Goal: Information Seeking & Learning: Find specific fact

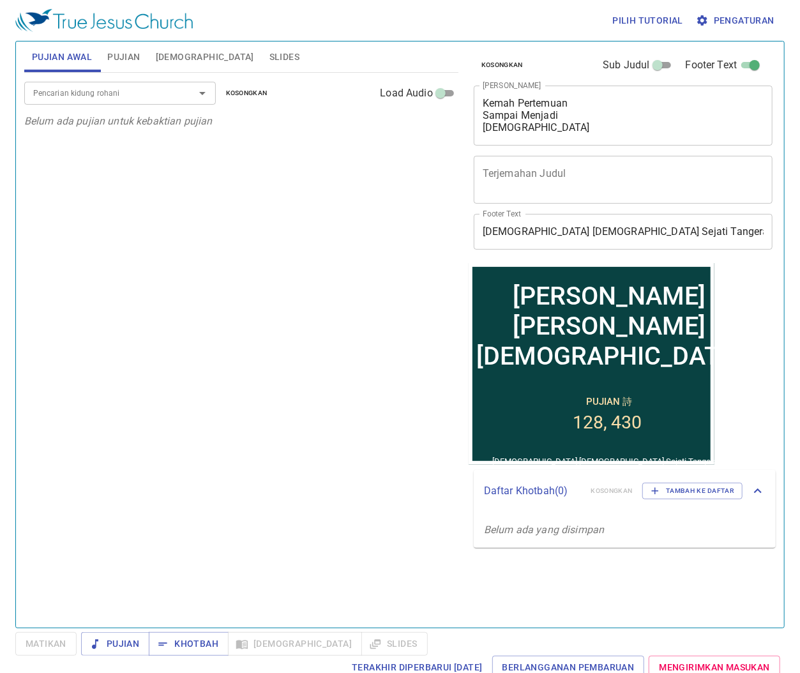
click at [279, 450] on div "Pencarian kidung rohani Pencarian kidung rohani Kosongkan Load Audio Belum ada …" at bounding box center [241, 345] width 434 height 544
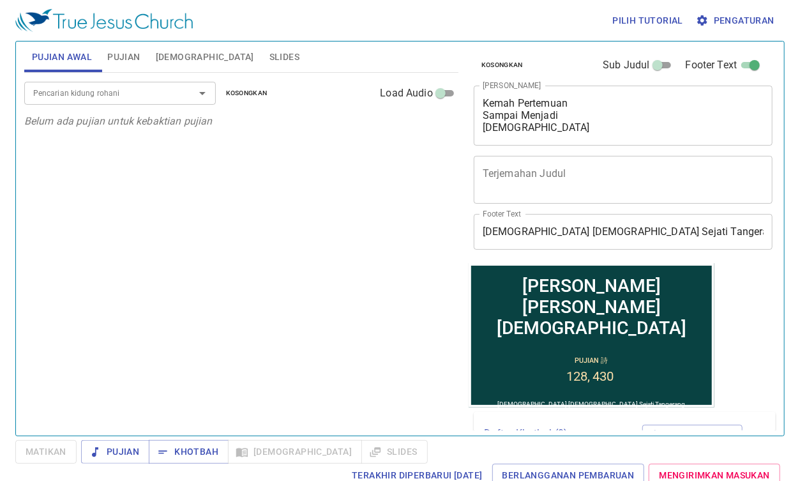
click at [353, 172] on div "Pencarian kidung rohani Pencarian kidung rohani Kosongkan Load Audio Belum ada …" at bounding box center [241, 249] width 434 height 352
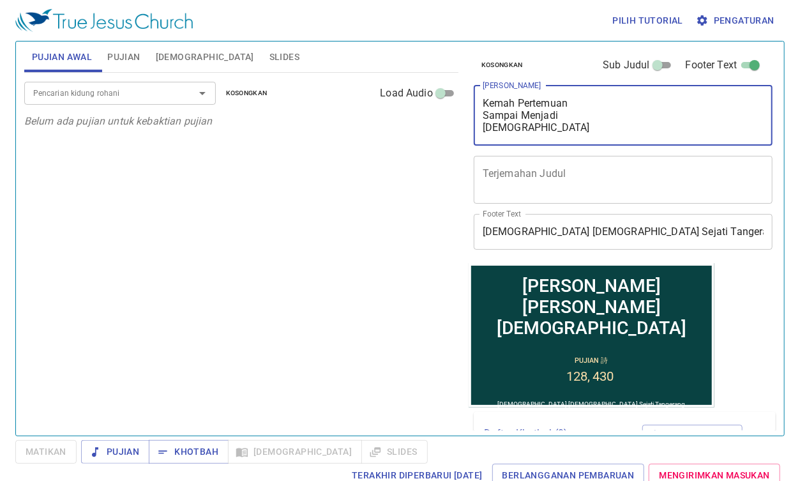
drag, startPoint x: 509, startPoint y: 98, endPoint x: 472, endPoint y: 98, distance: 37.0
click at [472, 98] on div "Kosongkan Sub Judul Footer Text Judul Khotbah Kemah Pertemuan Sampai Menjadi Ba…" at bounding box center [621, 151] width 307 height 221
paste textarea "Meraih Keberhasilan Hidup dengan Hikmat Tuhan"
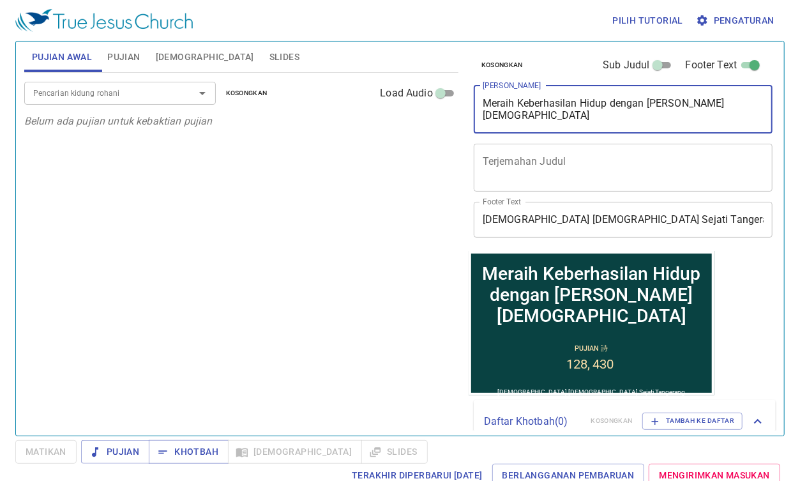
click at [585, 105] on textarea "Meraih Keberhasilan Hidup dengan Hikmat Tuhan" at bounding box center [622, 109] width 281 height 24
click at [581, 102] on textarea "Meraih Keberhasilan Hidup dengan Hikmat Tuhan" at bounding box center [622, 109] width 281 height 24
click at [611, 106] on textarea "Meraih Keberhasilan Hidup dengan Hikmat Tuhan" at bounding box center [622, 109] width 281 height 24
type textarea "Meraih Keberhasilan Hidup dengan Hikmat [DEMOGRAPHIC_DATA]"
click at [174, 95] on input "Pencarian kidung rohani" at bounding box center [101, 93] width 146 height 15
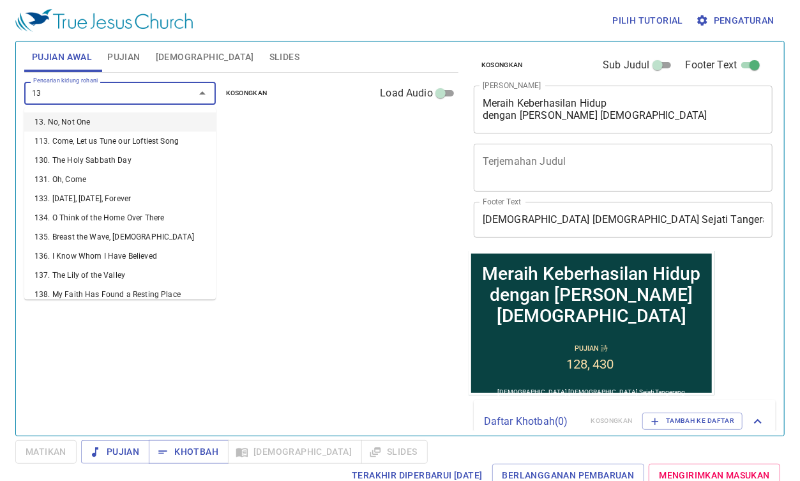
type input "137"
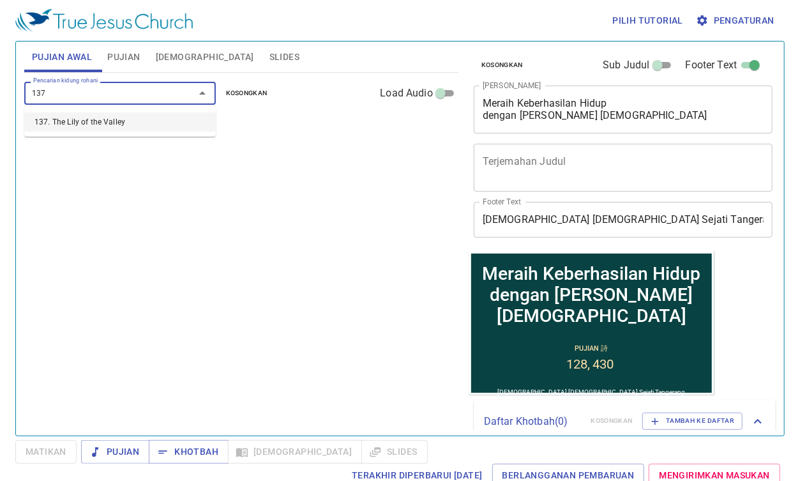
click at [112, 128] on li "137. The Lily of the Valley" at bounding box center [119, 121] width 191 height 19
click at [112, 125] on b "137. The Lily of the Valley" at bounding box center [89, 129] width 112 height 16
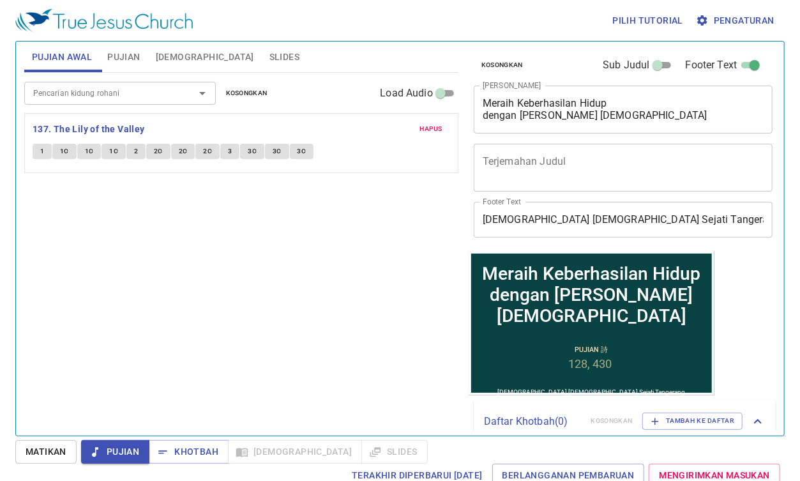
click at [315, 333] on div "Pencarian kidung rohani Pencarian kidung rohani Kosongkan Load Audio Hapus 137.…" at bounding box center [241, 249] width 434 height 352
click at [269, 49] on span "Slides" at bounding box center [284, 57] width 30 height 16
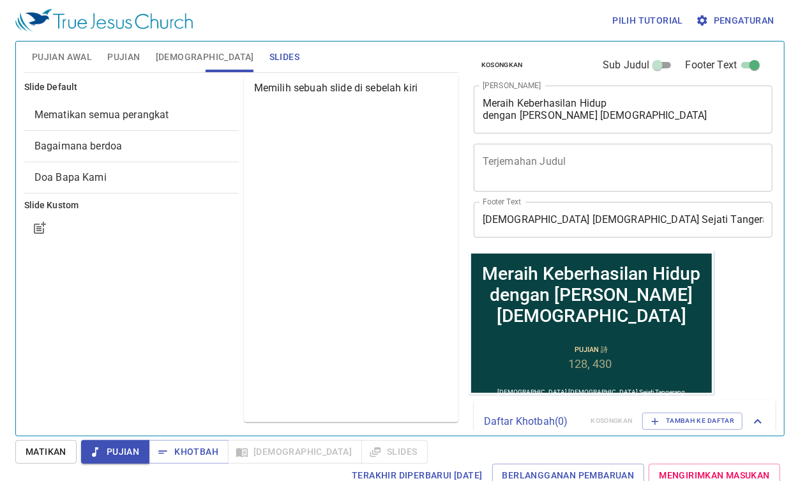
click at [98, 117] on span "Mematikan semua perangkat" at bounding box center [101, 114] width 135 height 12
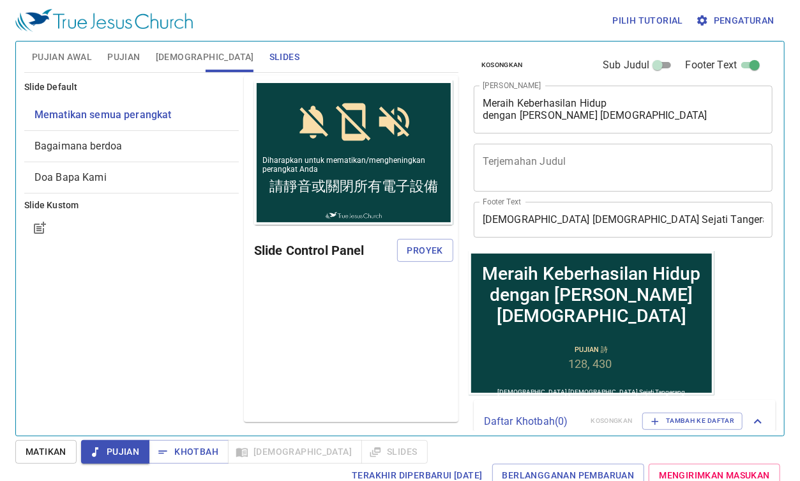
click at [414, 250] on span "Proyek" at bounding box center [425, 251] width 36 height 16
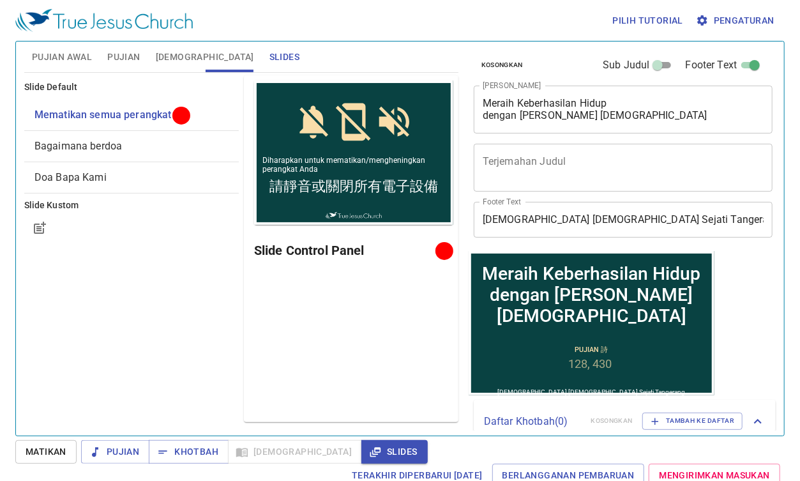
click at [75, 54] on span "Pujian Awal" at bounding box center [62, 57] width 60 height 16
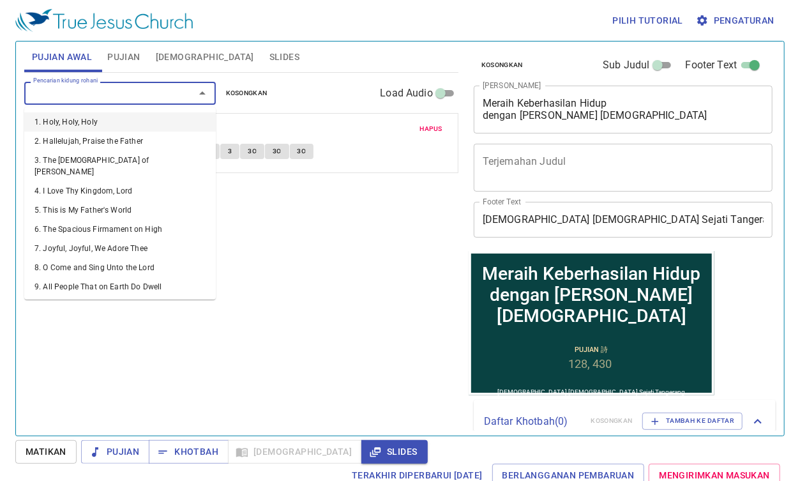
click at [83, 97] on input "Pencarian kidung rohani" at bounding box center [101, 93] width 146 height 15
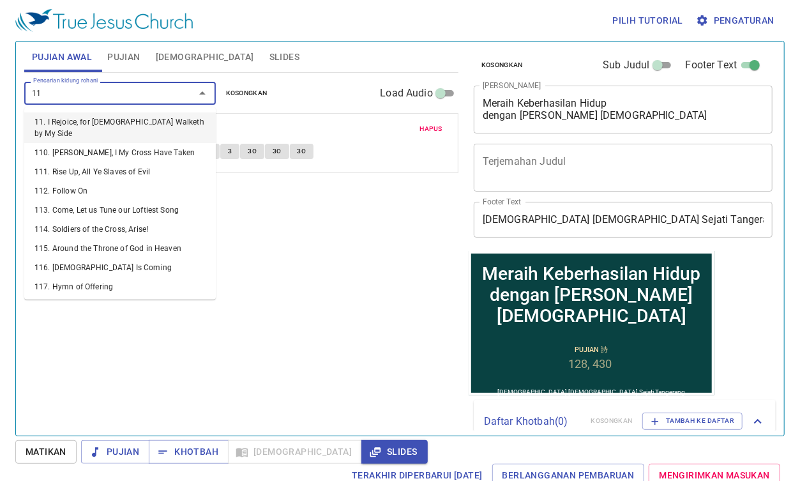
type input "115"
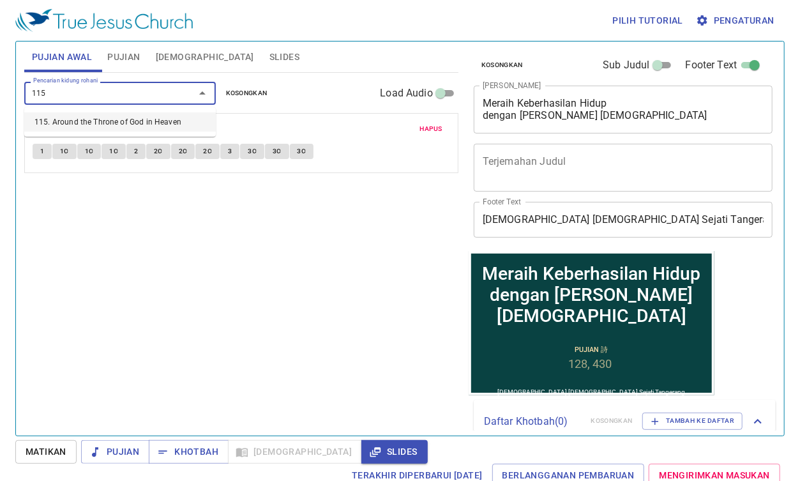
click at [96, 123] on li "115. Around the Throne of God in Heaven" at bounding box center [119, 121] width 191 height 19
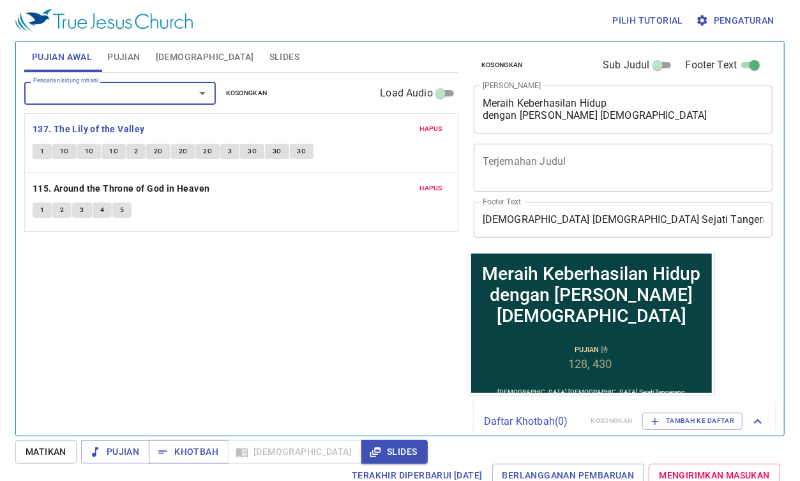
click at [100, 94] on input "Pencarian kidung rohani" at bounding box center [101, 93] width 146 height 15
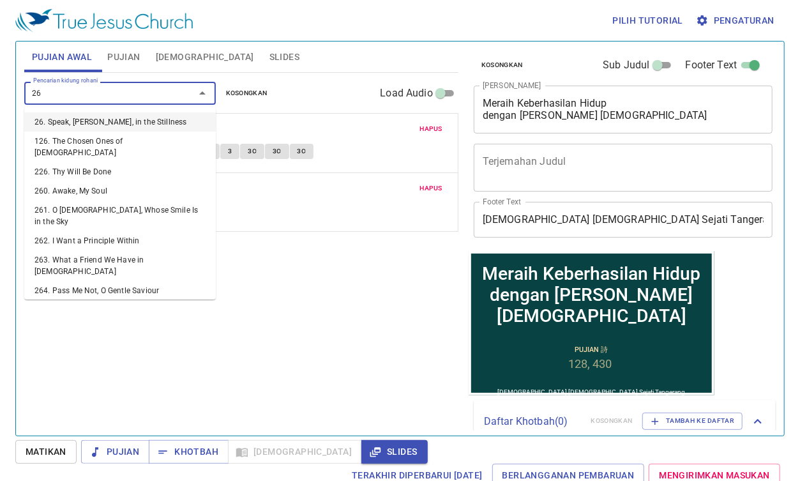
type input "263"
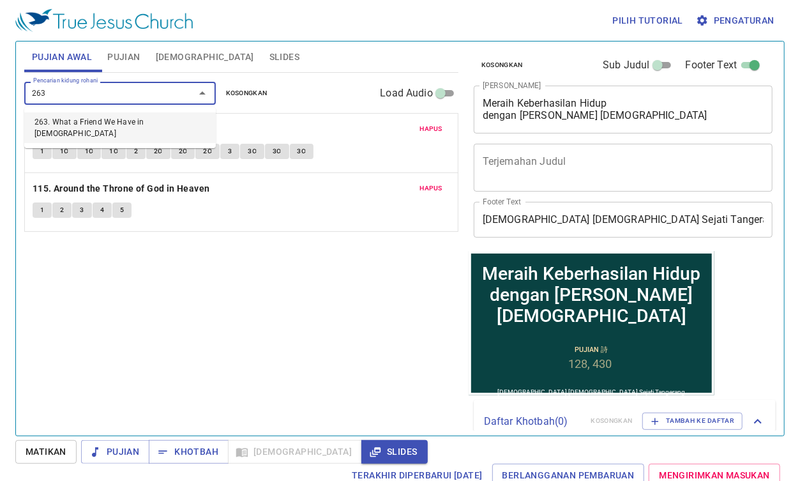
click at [102, 123] on li "263. What a Friend We Have in [DEMOGRAPHIC_DATA]" at bounding box center [119, 127] width 191 height 31
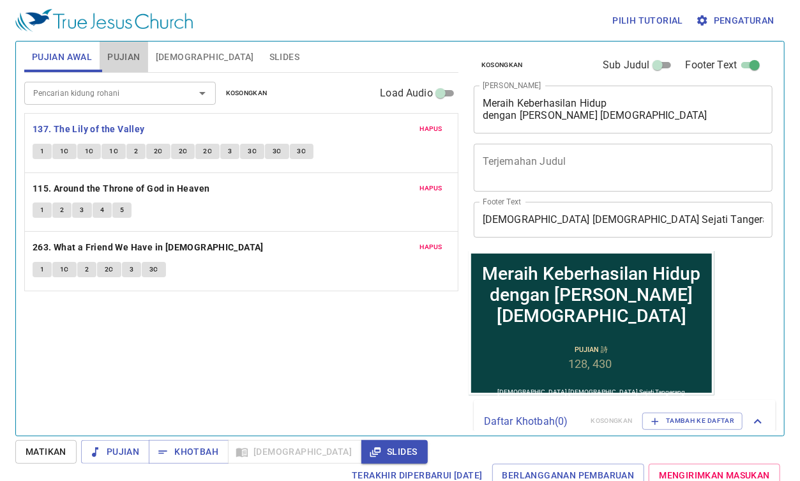
click at [128, 55] on span "Pujian" at bounding box center [123, 57] width 33 height 16
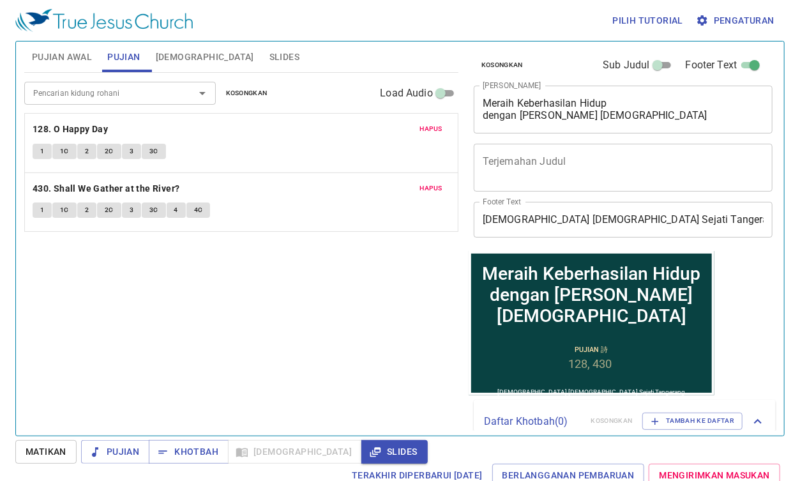
click at [426, 126] on span "Hapus" at bounding box center [430, 128] width 23 height 11
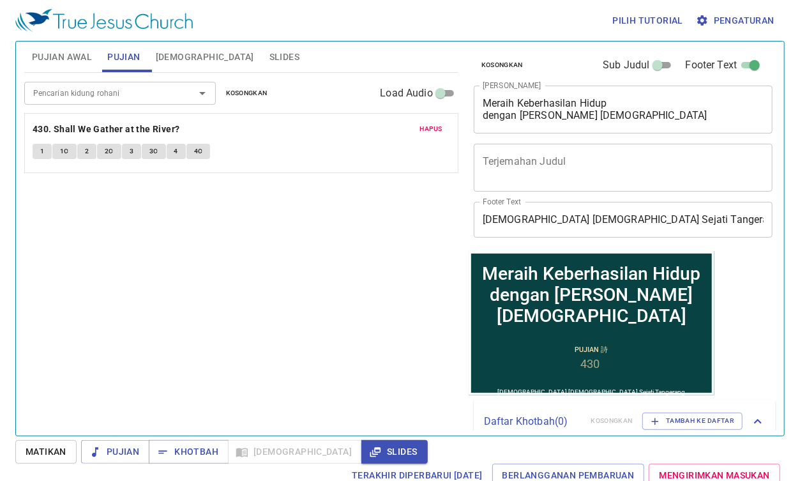
click at [426, 126] on span "Hapus" at bounding box center [430, 128] width 23 height 11
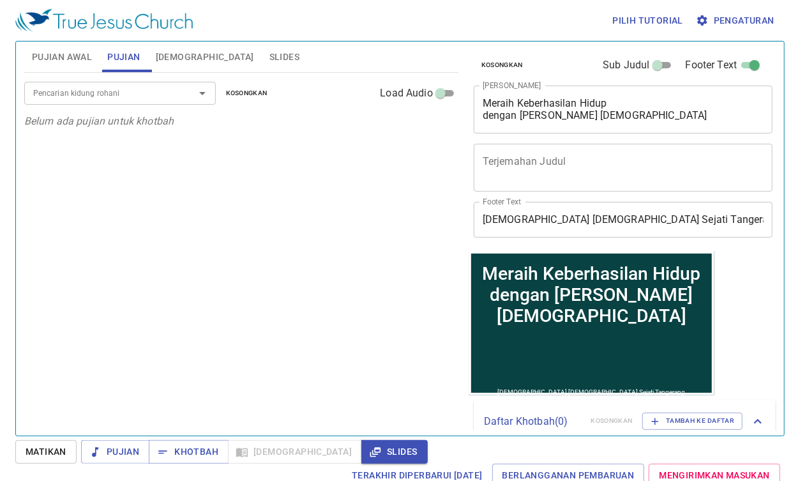
click at [131, 149] on div "Pencarian kidung rohani Pencarian kidung rohani Kosongkan Load Audio Belum ada …" at bounding box center [241, 249] width 434 height 352
click at [144, 80] on div "Pencarian kidung rohani Pencarian kidung rohani Kosongkan Load Audio" at bounding box center [241, 93] width 434 height 41
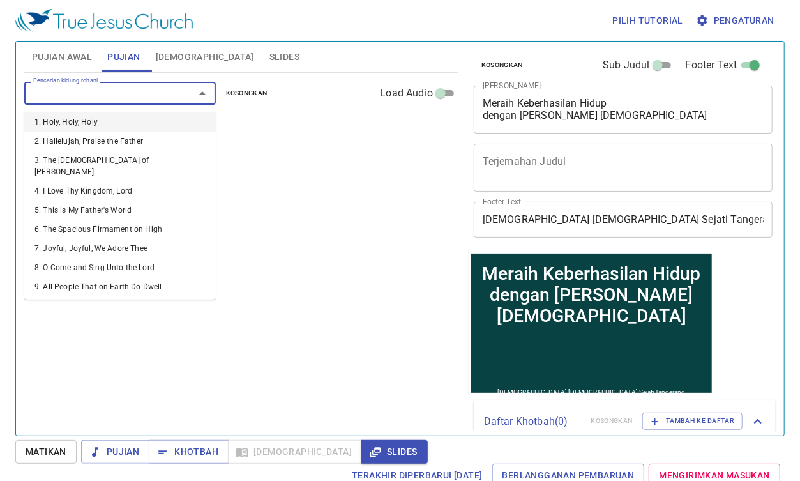
click at [142, 92] on input "Pencarian kidung rohani" at bounding box center [101, 93] width 146 height 15
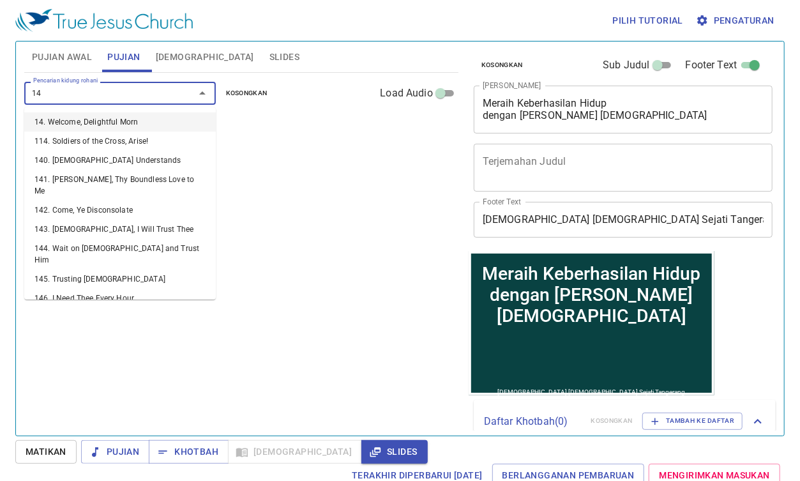
type input "149"
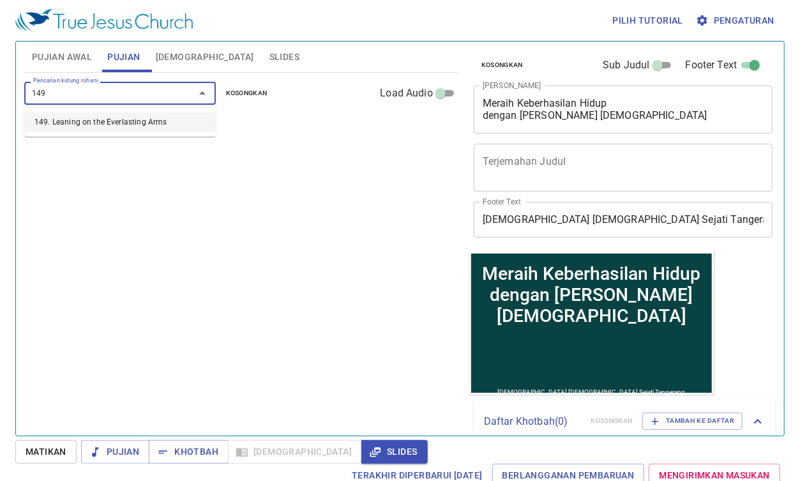
click at [126, 117] on li "149. Leaning on the Everlasting Arms" at bounding box center [119, 121] width 191 height 19
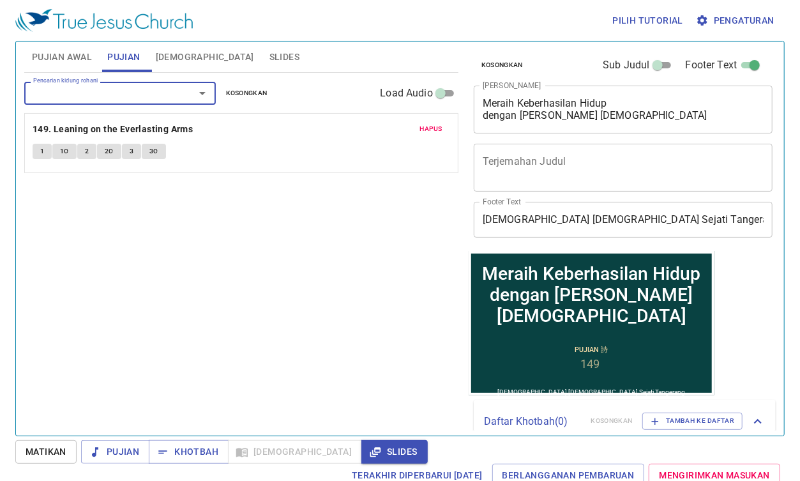
click at [135, 101] on div "Pencarian kidung rohani" at bounding box center [119, 93] width 191 height 22
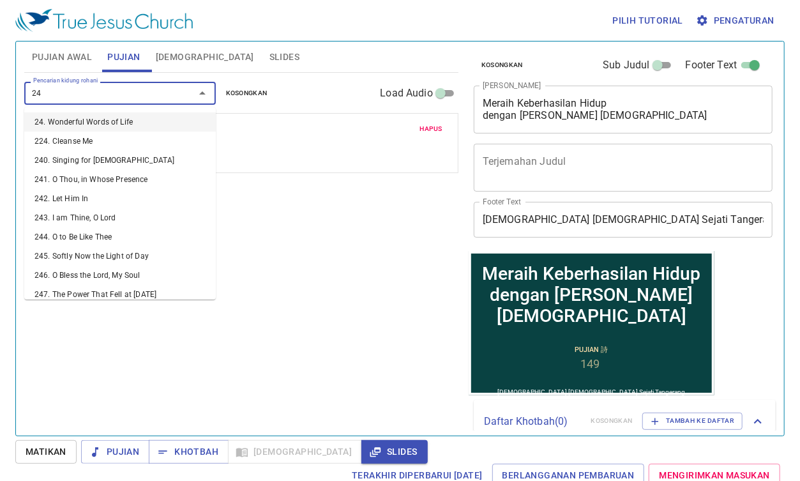
type input "243"
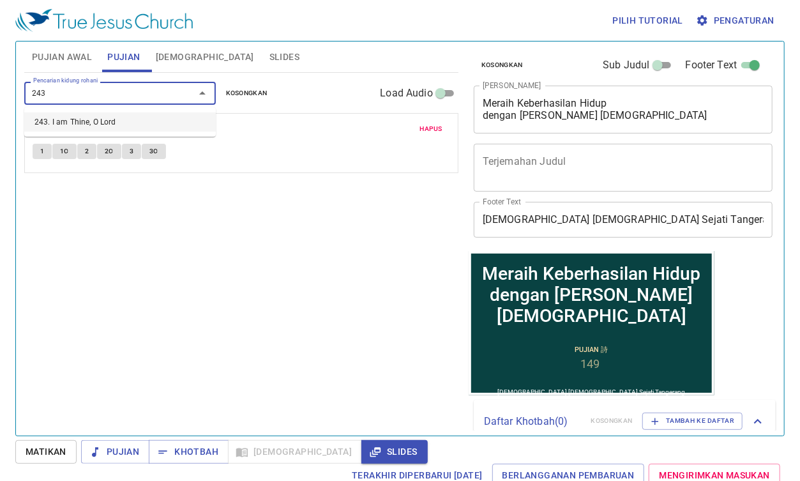
click at [133, 124] on li "243. I am Thine, O Lord" at bounding box center [119, 121] width 191 height 19
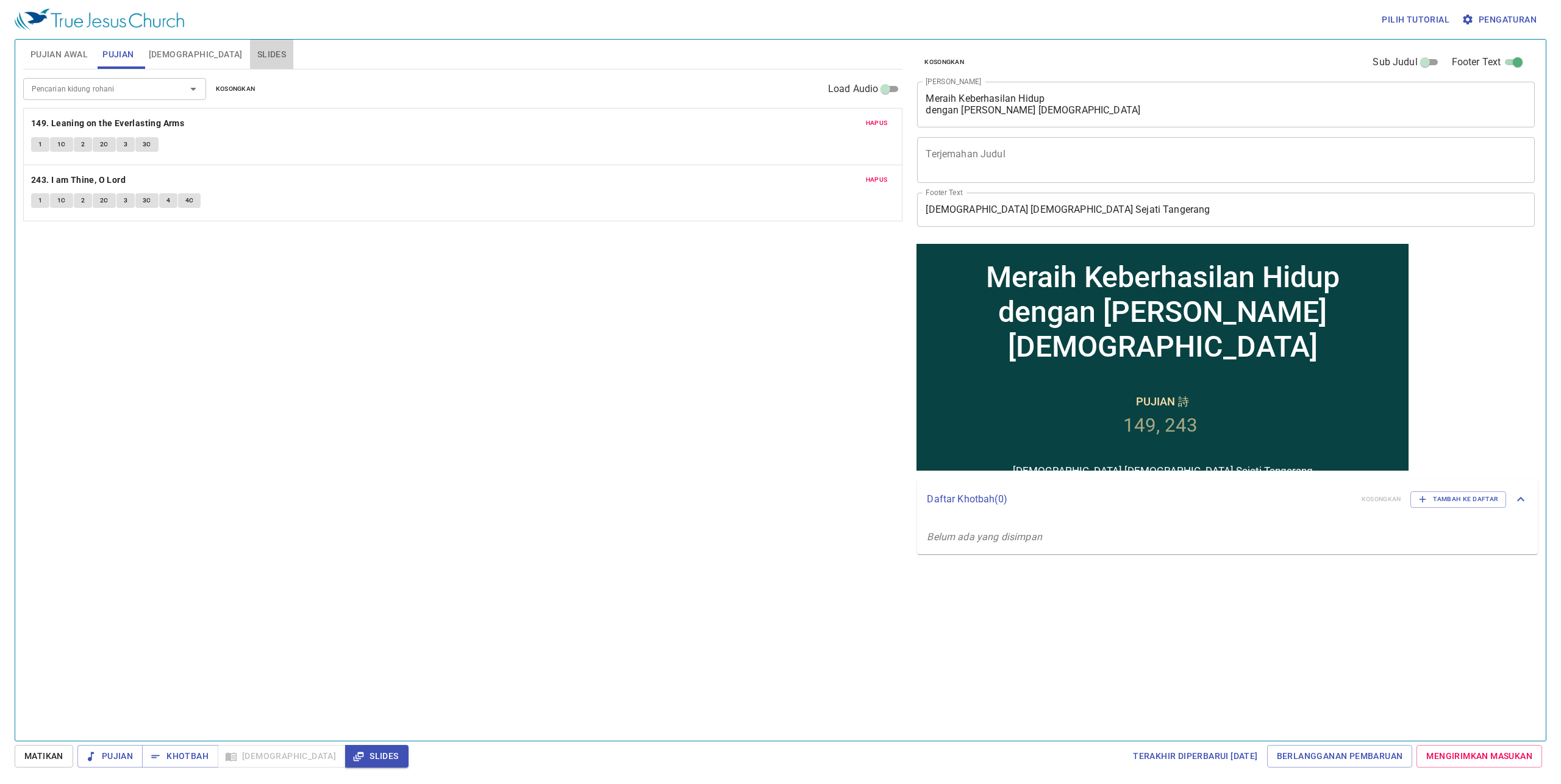
click at [257, 58] on span "Slides" at bounding box center [271, 54] width 29 height 15
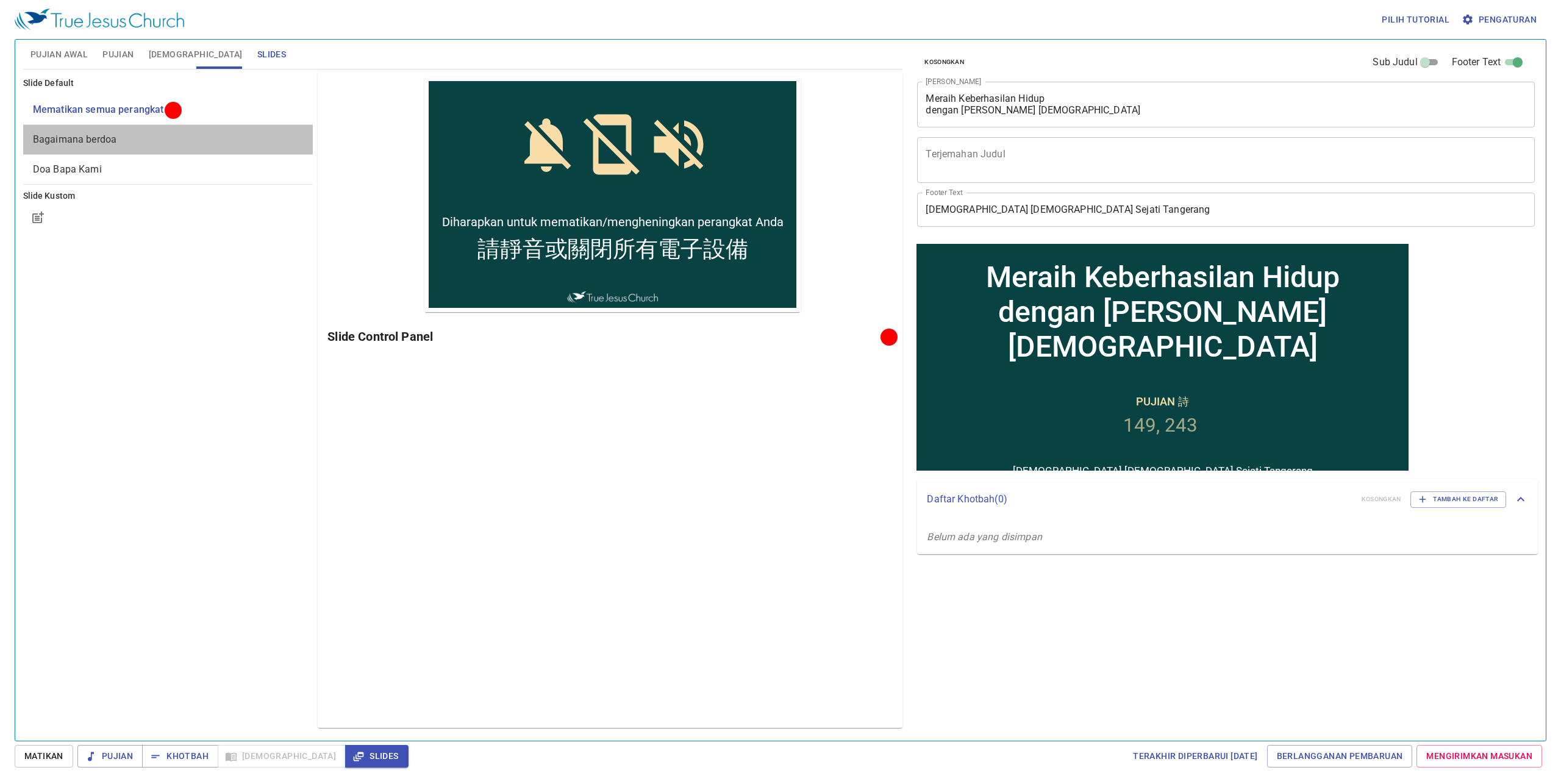
click at [172, 136] on span "Bagaimana berdoa" at bounding box center [167, 138] width 270 height 14
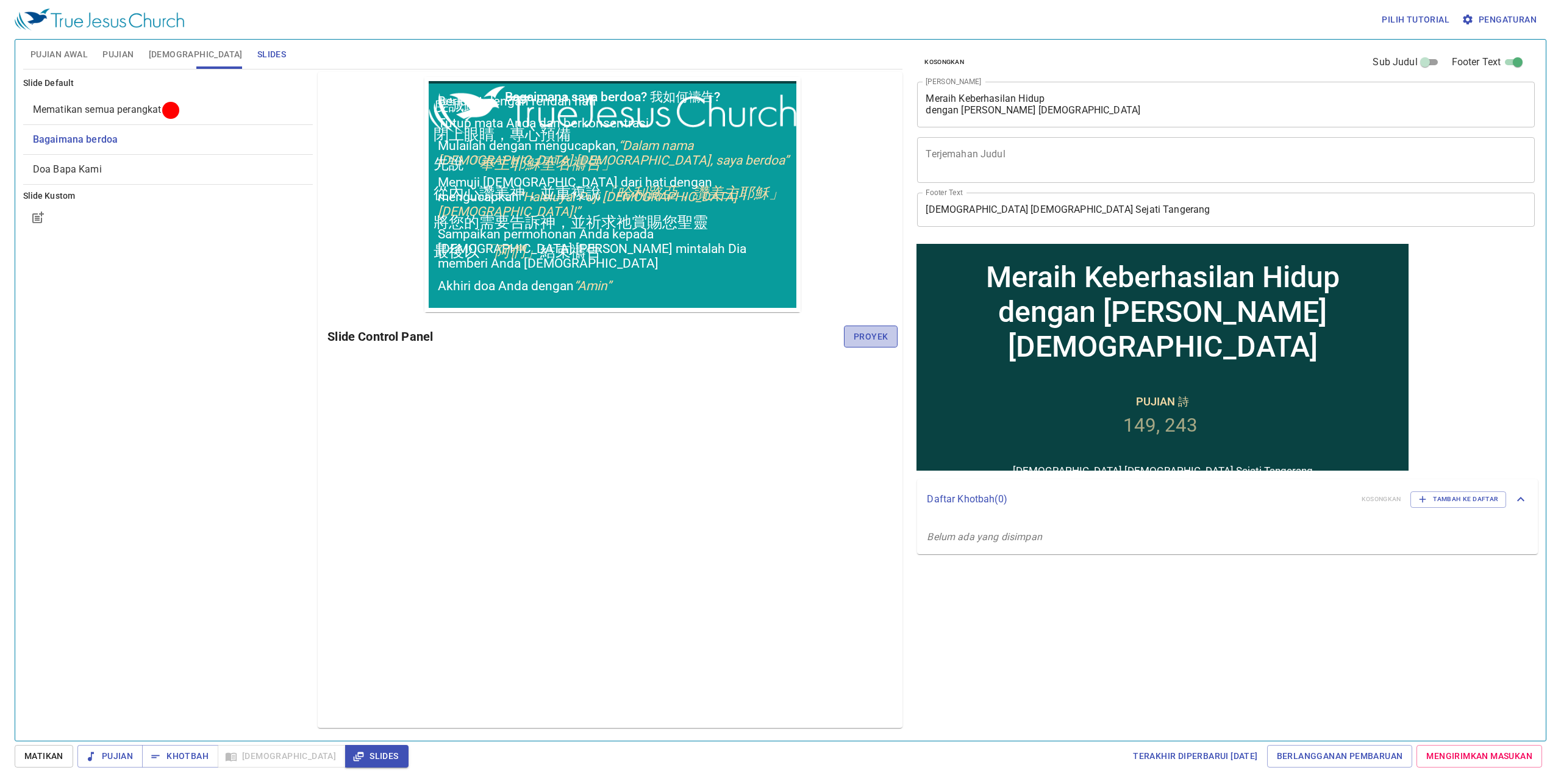
click at [763, 334] on span "Proyek" at bounding box center [870, 337] width 34 height 15
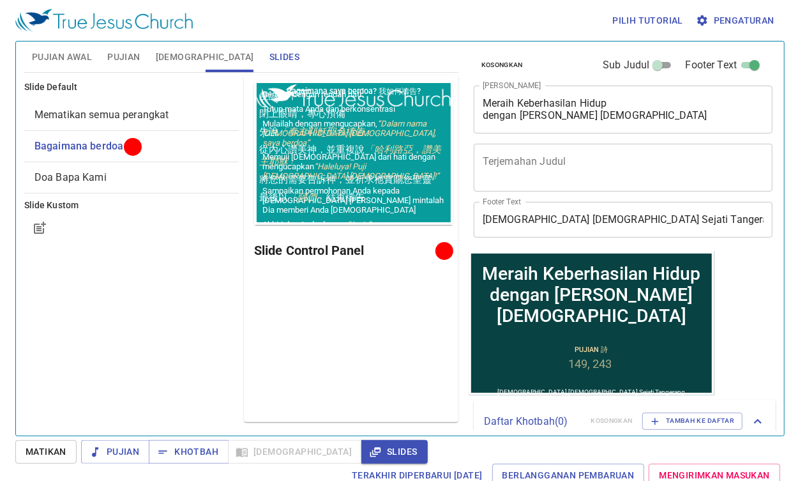
click at [288, 19] on div "Pilih tutorial Pengaturan" at bounding box center [397, 20] width 764 height 41
click at [198, 328] on div "Slide Default Mematikan semua perangkat Bagaimana berdoa Doa Bapa Kami Slide Ku…" at bounding box center [132, 249] width 220 height 352
click at [184, 366] on div "Slide Default Mematikan semua perangkat Bagaimana berdoa Doa Bapa Kami Slide Ku…" at bounding box center [132, 249] width 220 height 352
click at [232, 294] on div "Slide Default Mematikan semua perangkat Bagaimana berdoa Doa Bapa Kami Slide Ku…" at bounding box center [132, 249] width 220 height 352
click at [185, 448] on span "Khotbah" at bounding box center [188, 452] width 59 height 16
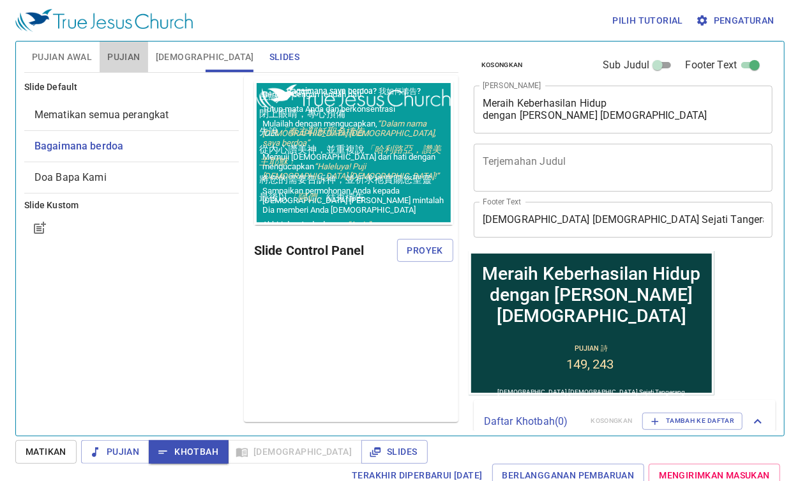
click at [139, 59] on span "Pujian" at bounding box center [123, 57] width 33 height 16
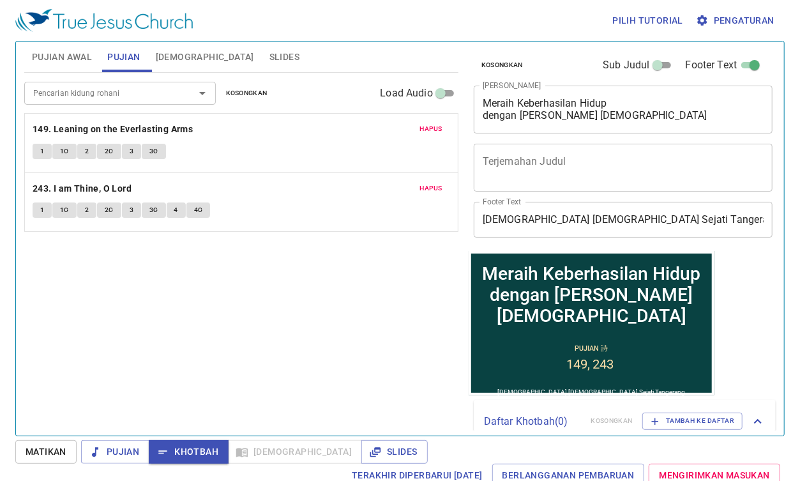
click at [255, 282] on div "Pencarian kidung rohani Pencarian kidung rohani Kosongkan Load Audio Hapus 149.…" at bounding box center [241, 249] width 434 height 352
click at [371, 457] on span "Slides" at bounding box center [393, 452] width 45 height 16
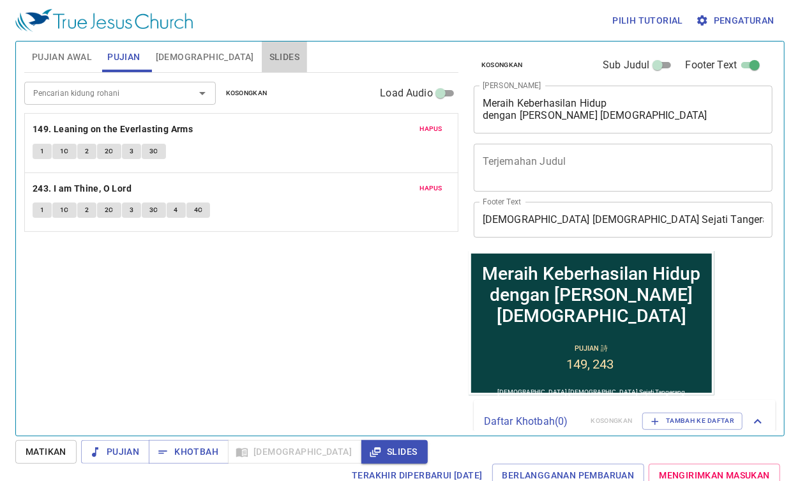
click at [269, 59] on span "Slides" at bounding box center [284, 57] width 30 height 16
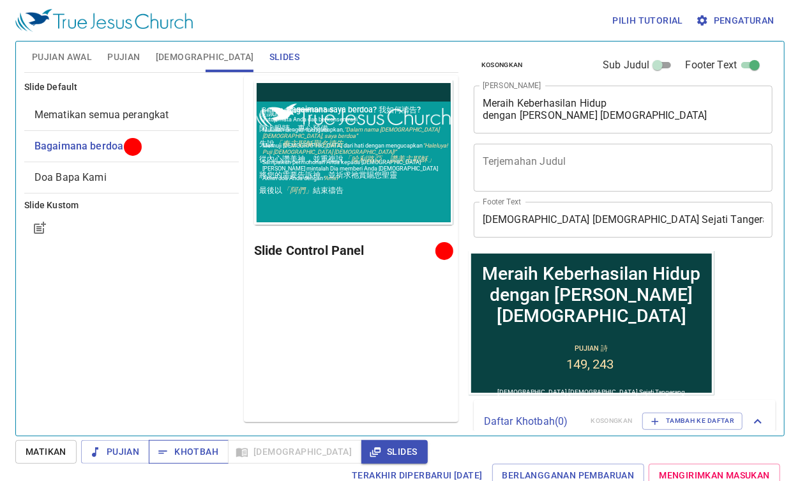
click at [211, 454] on span "Khotbah" at bounding box center [188, 452] width 59 height 16
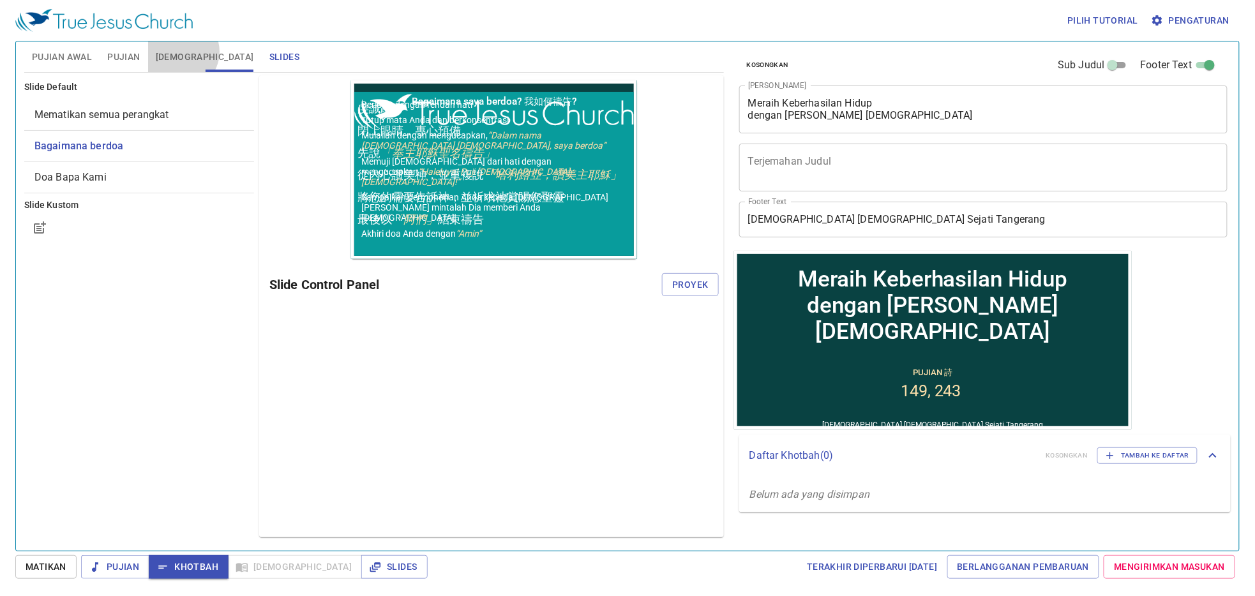
click at [184, 52] on span "[DEMOGRAPHIC_DATA]" at bounding box center [205, 57] width 98 height 16
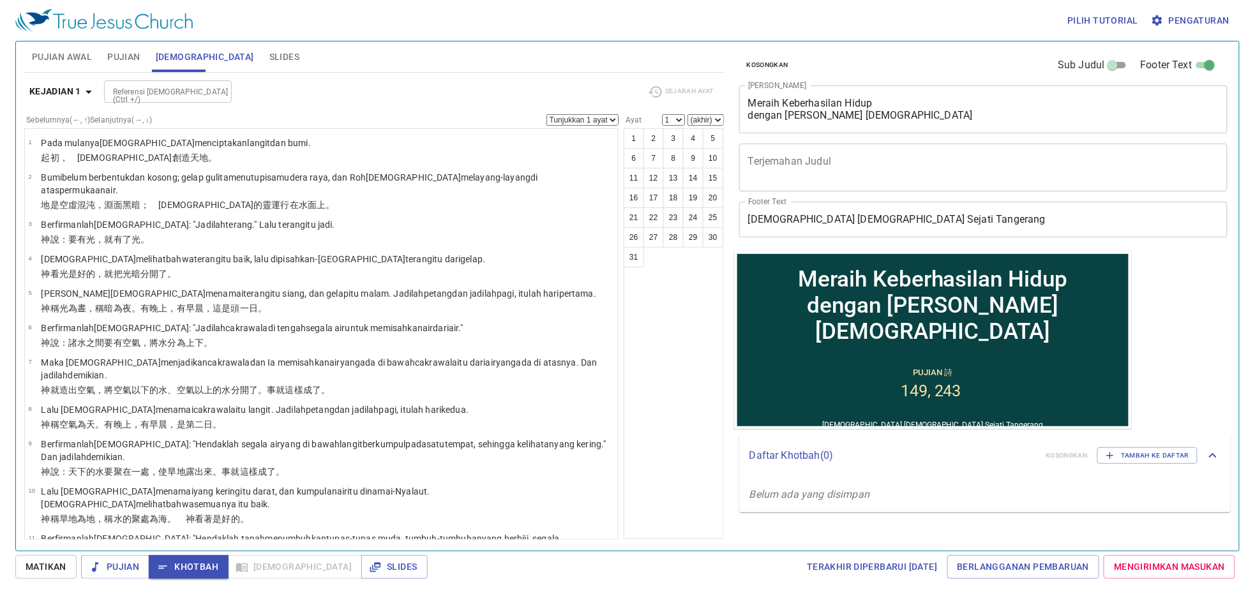
click at [77, 89] on b "Kejadian 1" at bounding box center [55, 92] width 52 height 16
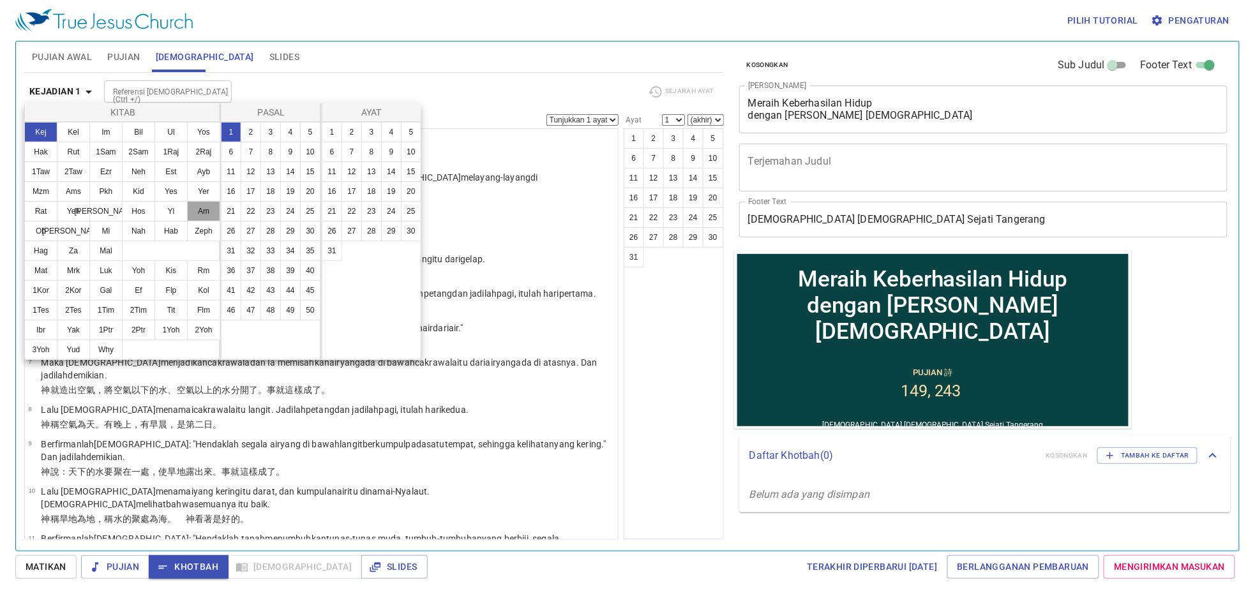
click at [187, 221] on button "Am" at bounding box center [203, 211] width 33 height 20
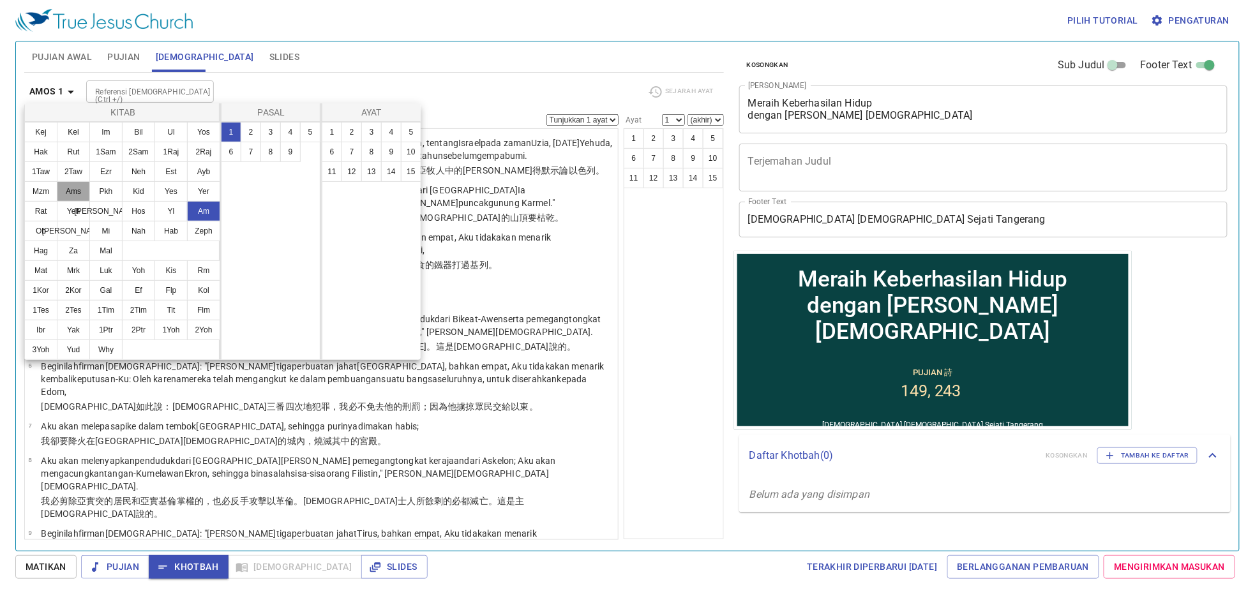
click at [90, 188] on button "Ams" at bounding box center [73, 191] width 33 height 20
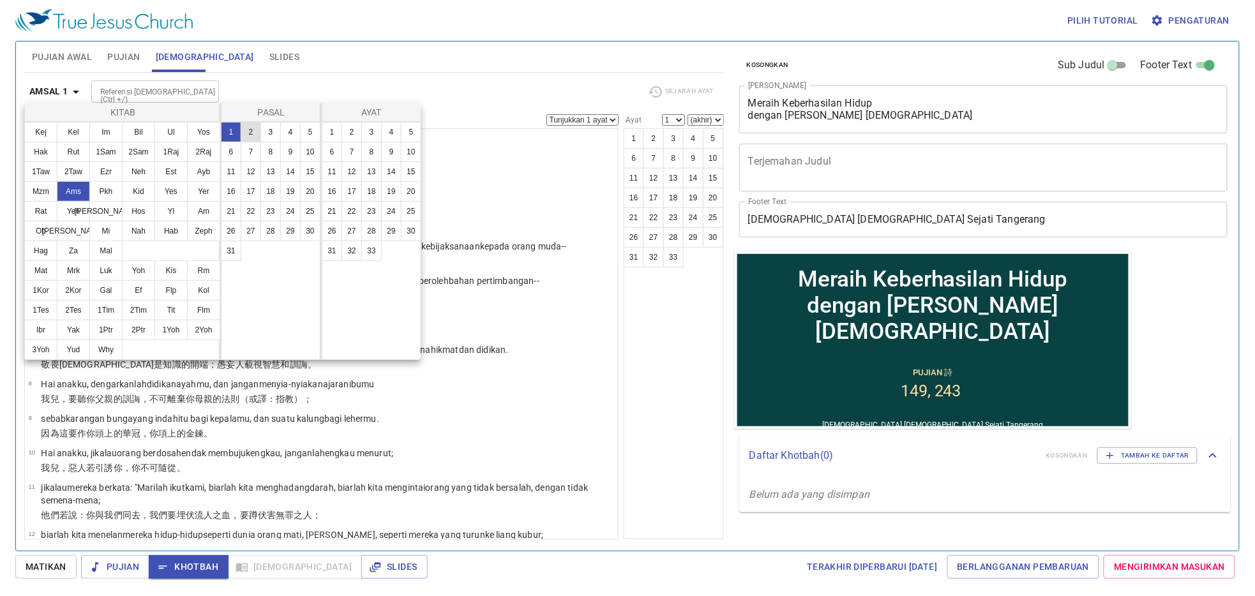
click at [248, 134] on button "2" at bounding box center [251, 132] width 20 height 20
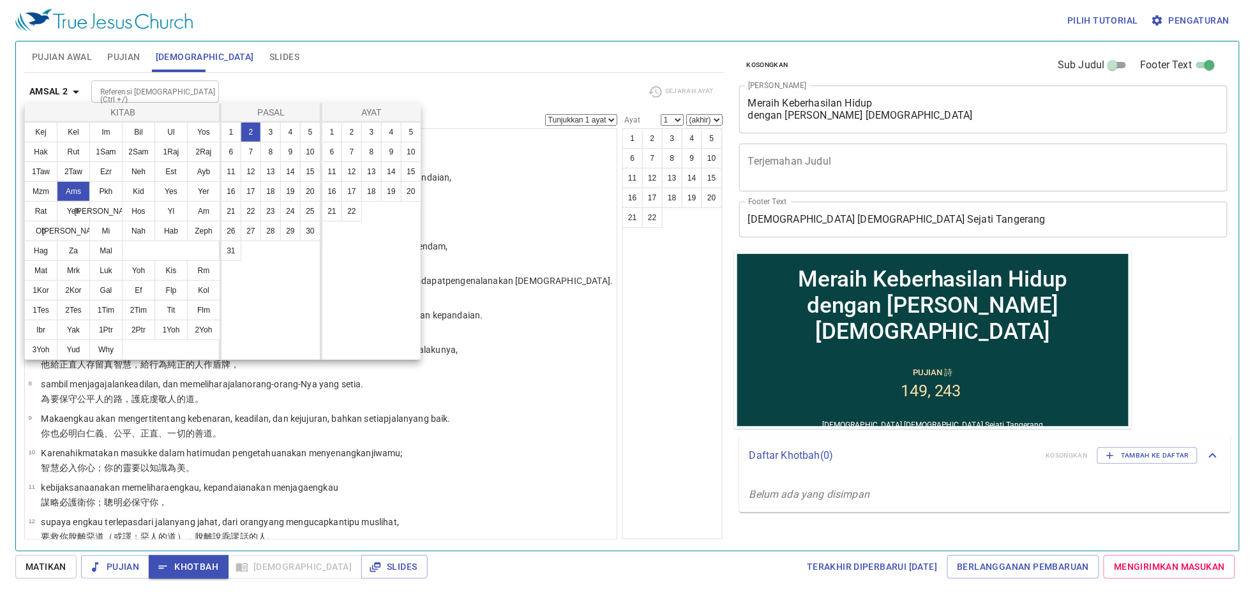
click at [567, 285] on div at bounding box center [627, 298] width 1255 height 596
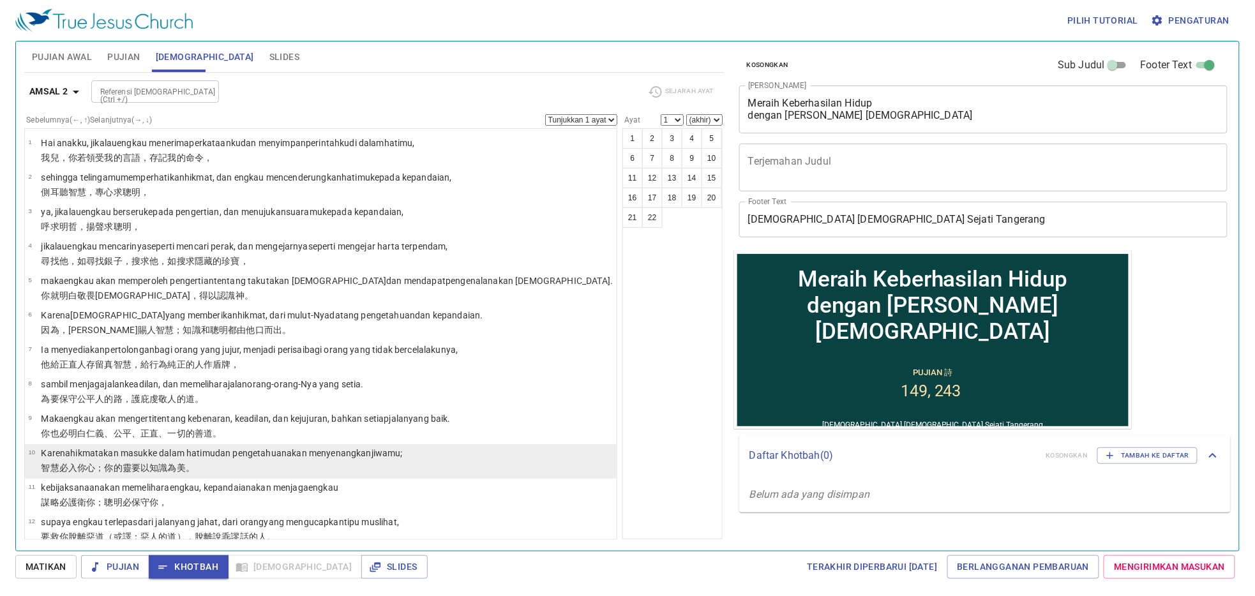
click at [329, 460] on p "Karena hikmat akan masuk ke dalam hatimu dan pengetahuan akan menyenangkan jiwa…" at bounding box center [221, 453] width 361 height 13
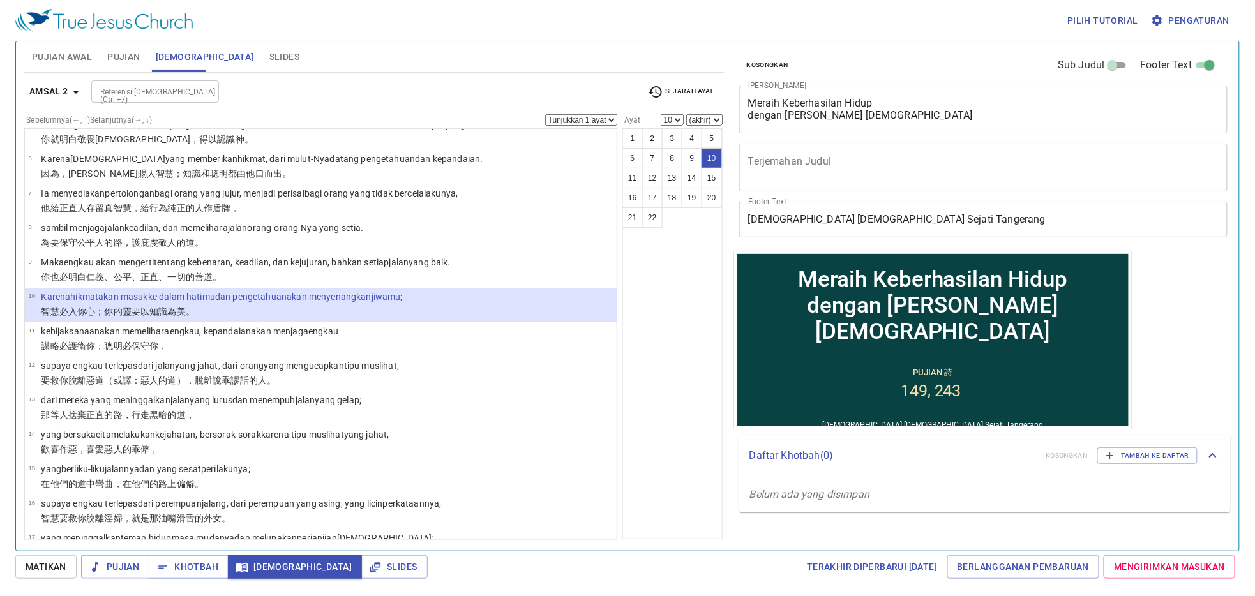
scroll to position [167, 0]
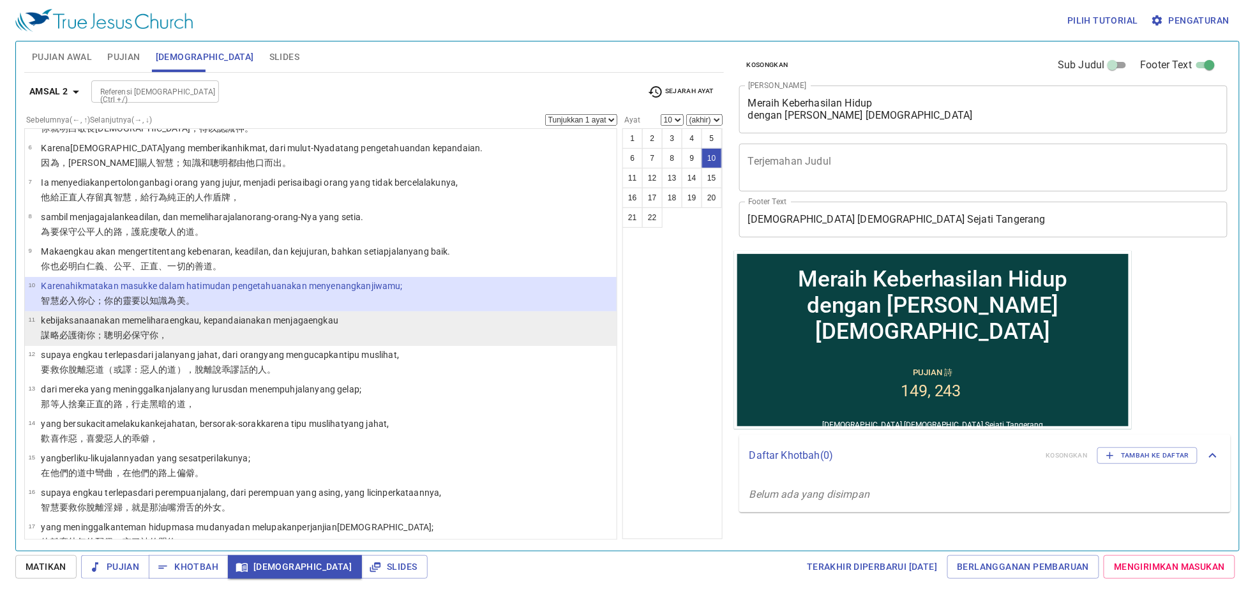
click at [338, 331] on p "謀略 必護衛 你；聰明 必保守你 ，" at bounding box center [189, 335] width 297 height 13
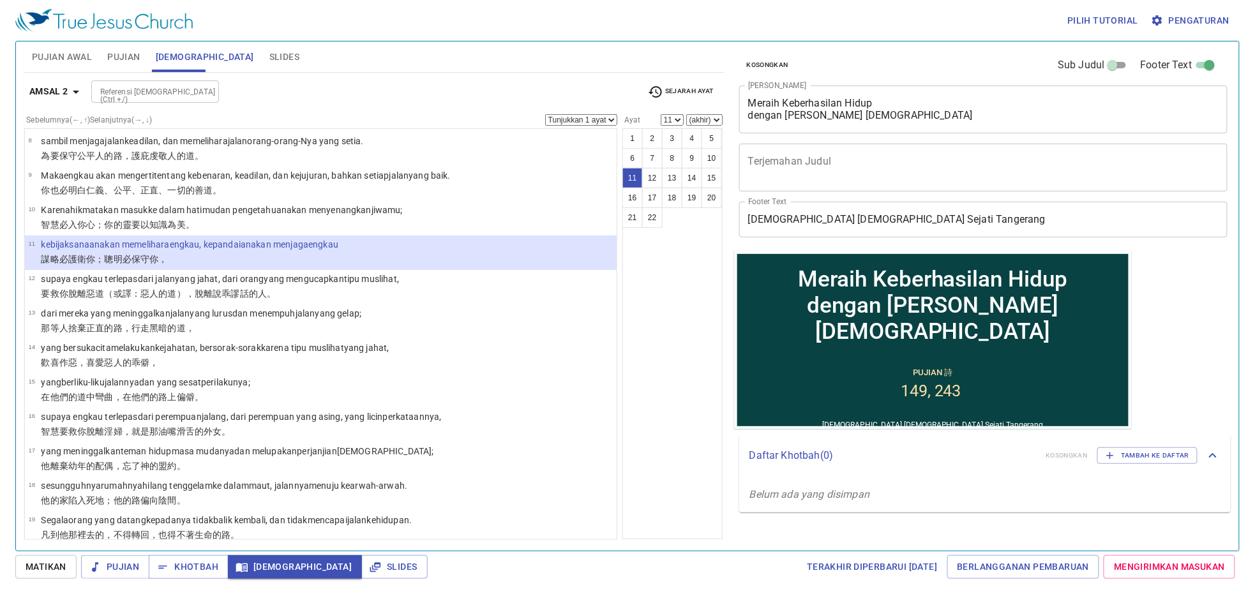
scroll to position [246, 0]
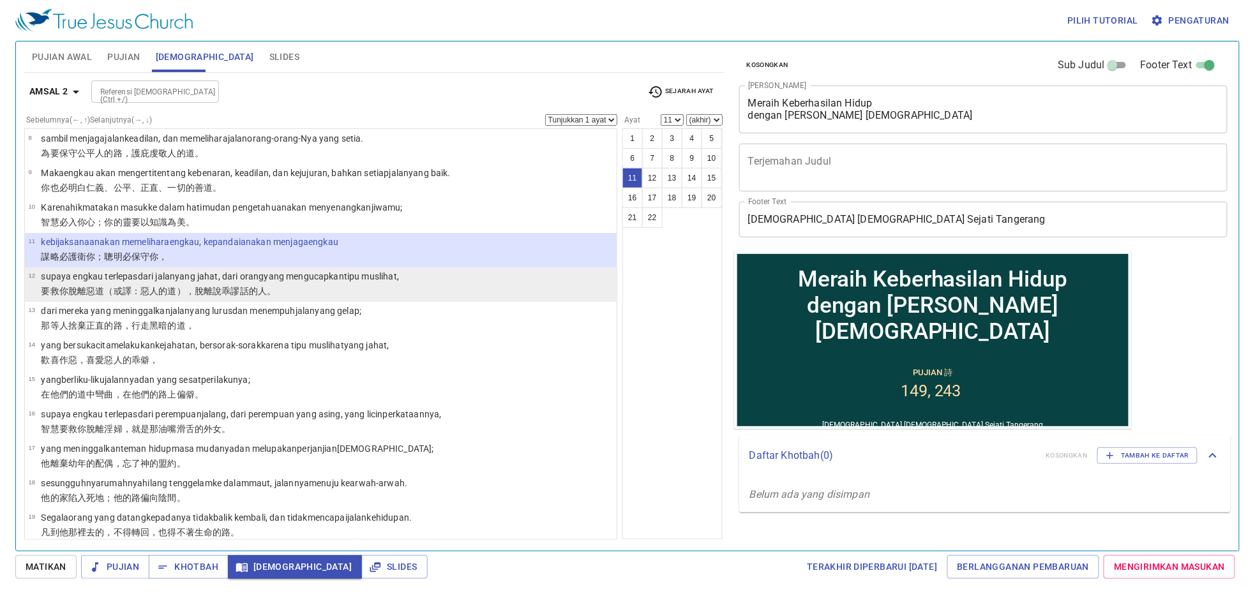
click at [449, 280] on li "12 supaya engkau terlepas dari jalan yang jahat , dari orang yang mengucapkan t…" at bounding box center [321, 284] width 592 height 34
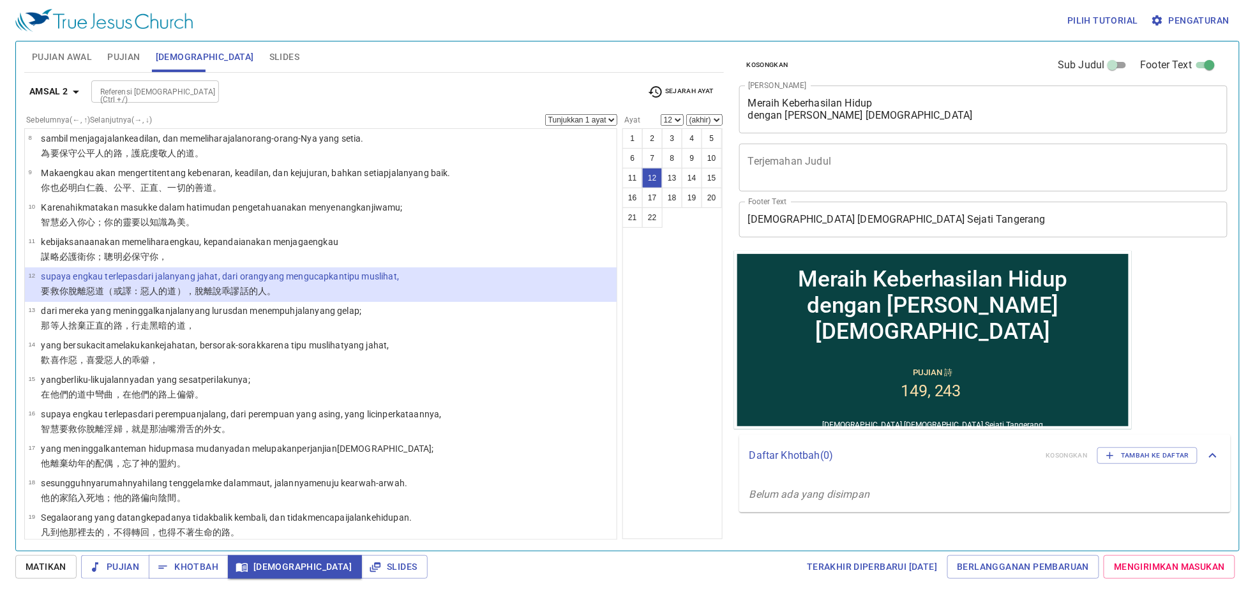
click at [545, 123] on select "Tunjukkan 1 ayat Tunjukkan 2 ayat Tunjukkan 3 ayat Tunjukkan 4 ayat Tunjukkan 5…" at bounding box center [581, 119] width 72 height 11
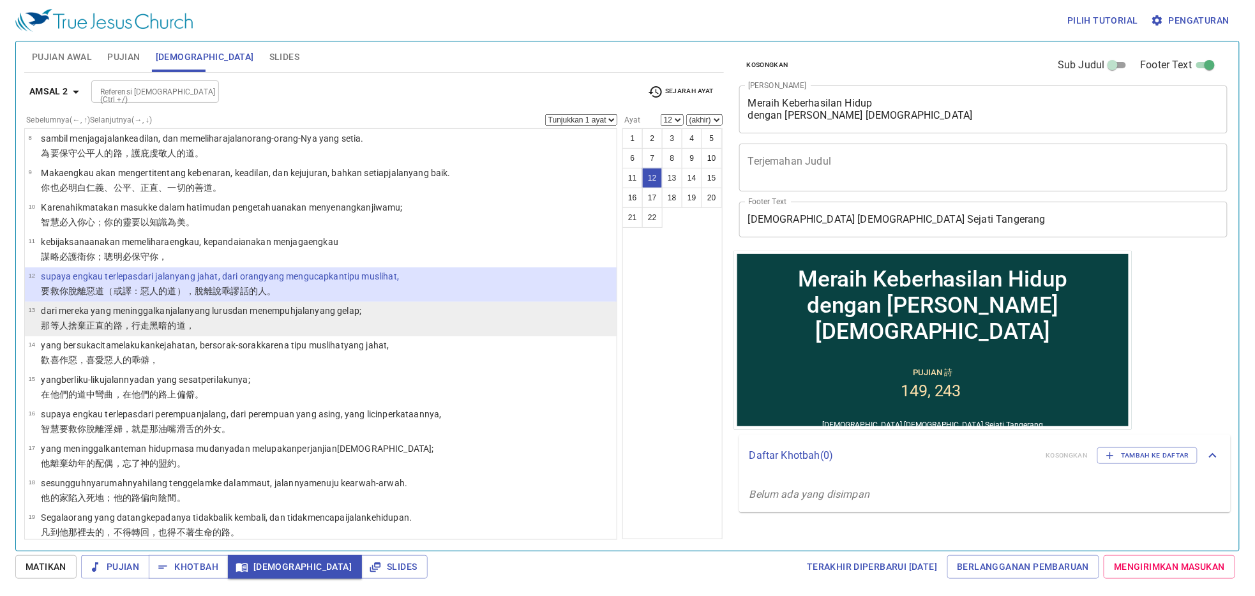
click at [361, 304] on p "dari mereka yang meninggalkan jalan yang lurus dan menempuh jalan yang gelap ;" at bounding box center [201, 310] width 320 height 13
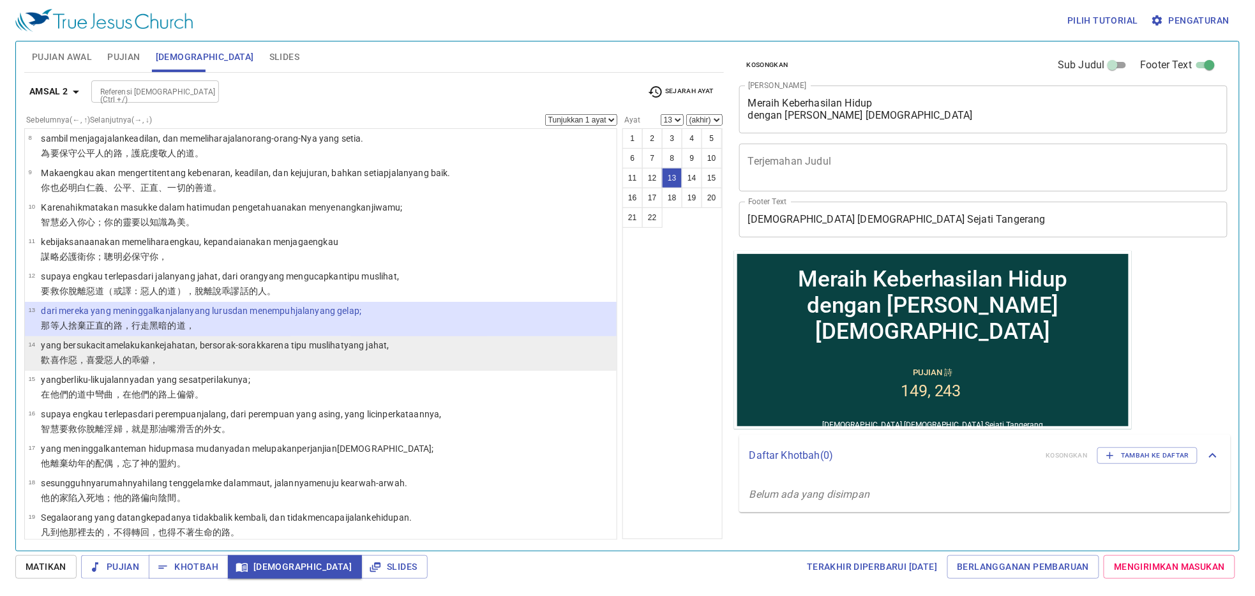
click at [389, 341] on wh8419 "yang jahat ," at bounding box center [366, 345] width 45 height 10
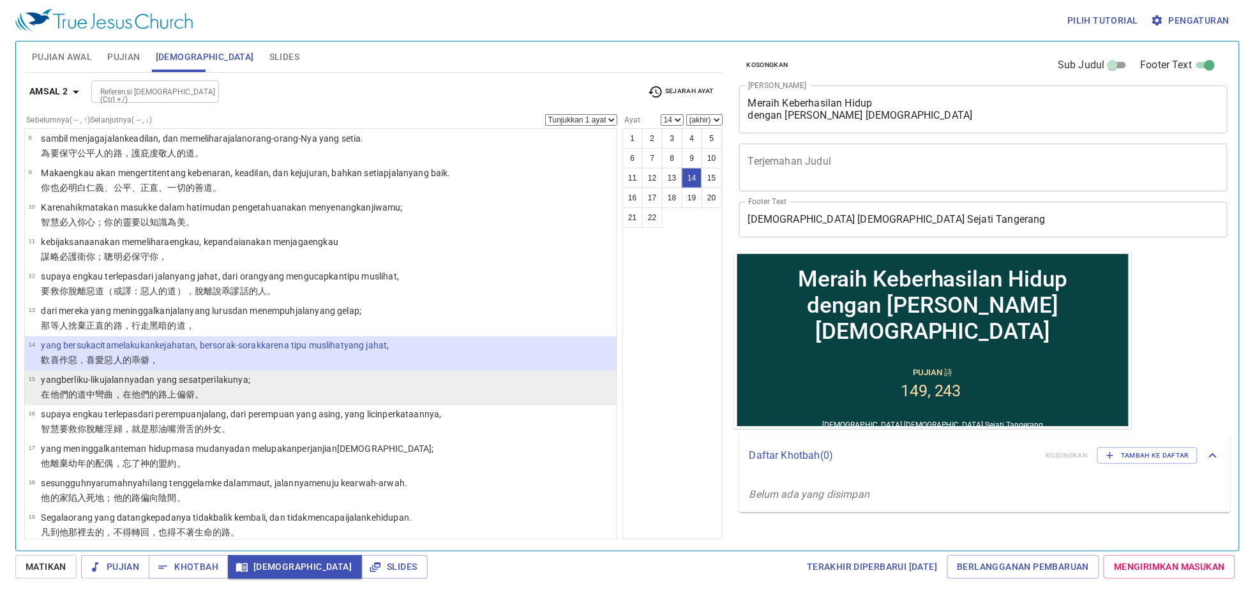
click at [362, 377] on li "15 yang berliku-liku jalannya dan yang sesat perilakunya ; 在他們的道 中彎曲 ，在他們的路上 偏僻…" at bounding box center [321, 388] width 592 height 34
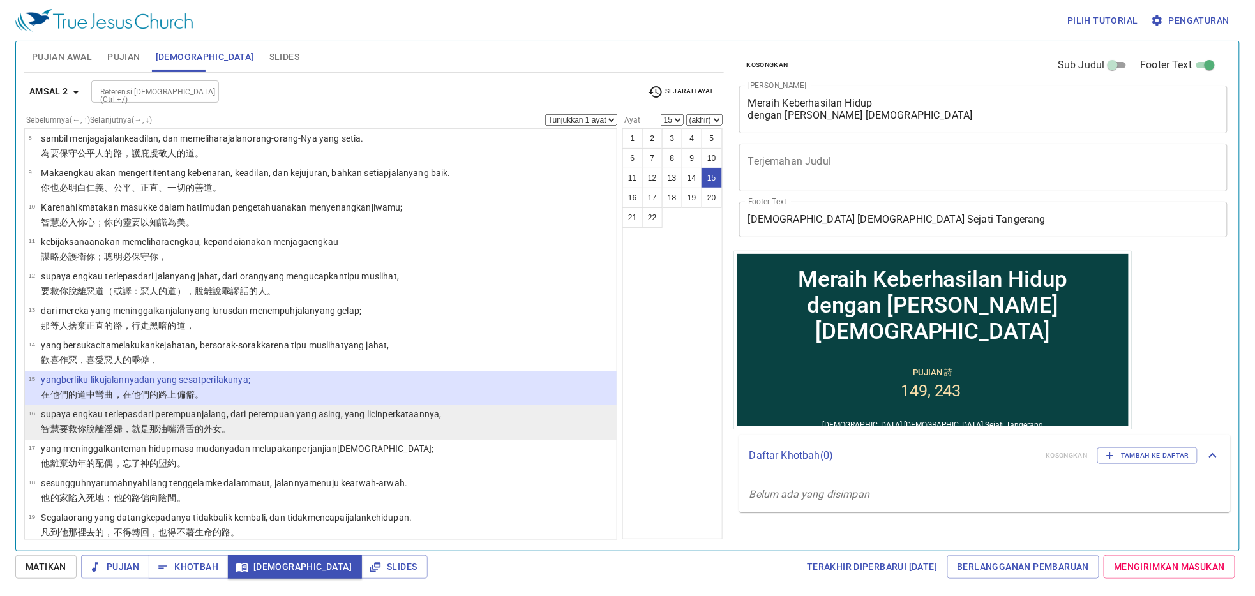
click at [336, 417] on wh2114 ", dari perempuan yang asing , yang licin perkataannya ," at bounding box center [334, 414] width 215 height 10
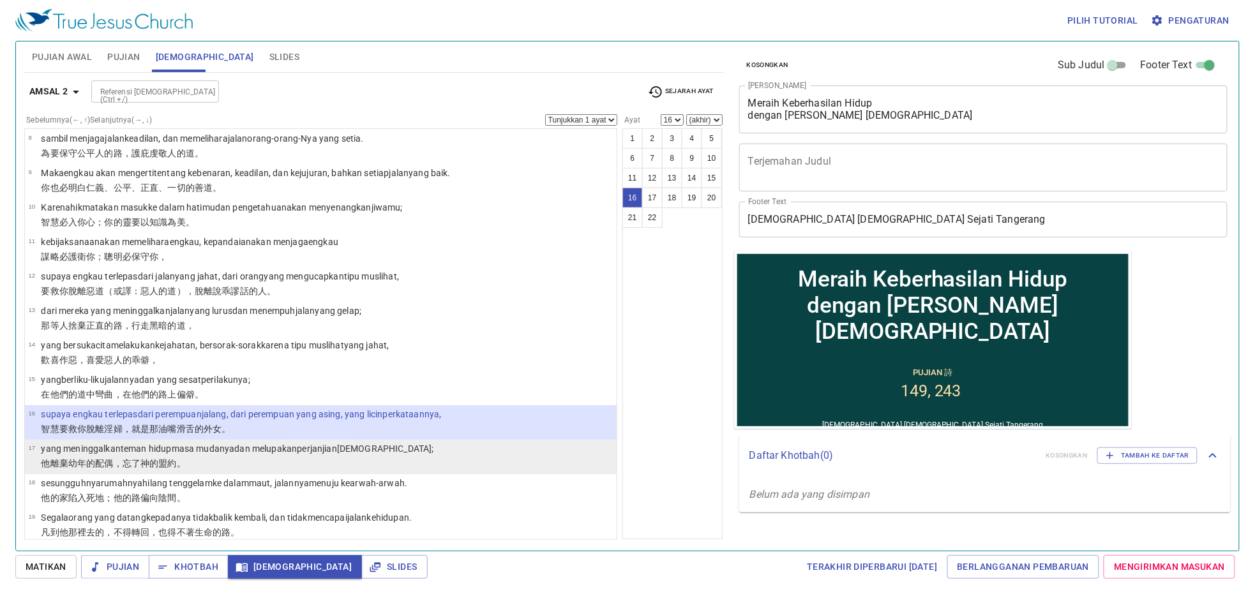
click at [328, 452] on wh7911 "perjanjian Allahnya ;" at bounding box center [365, 449] width 137 height 10
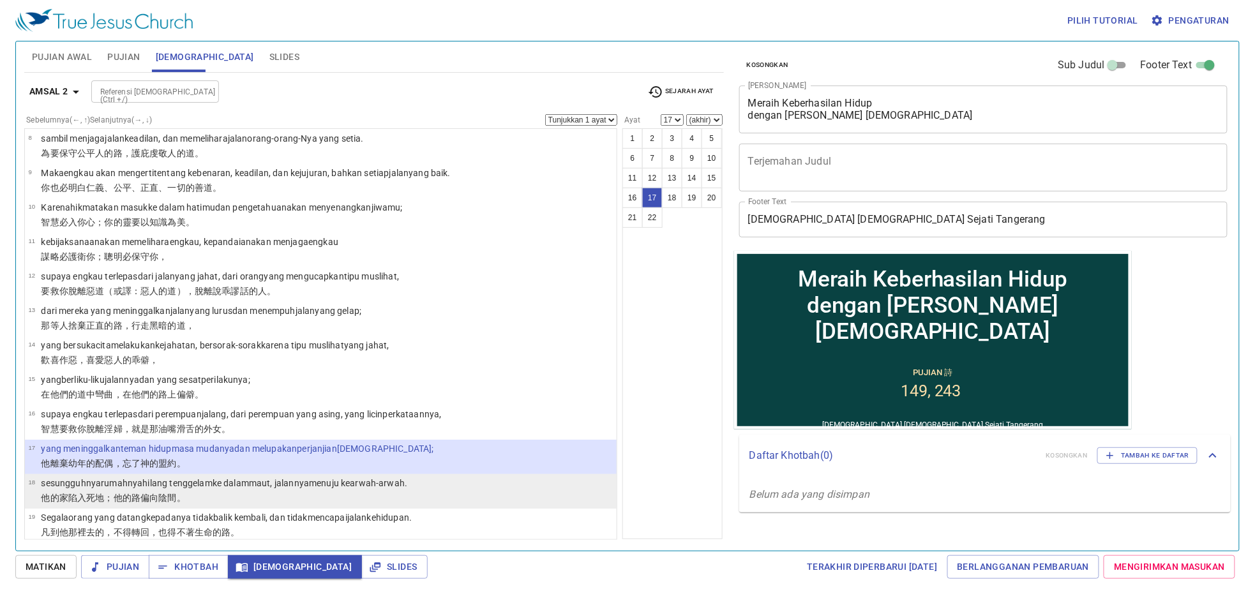
click at [322, 493] on p "他的家 陷入 死地 ；他的路 偏向陰間 。" at bounding box center [224, 497] width 366 height 13
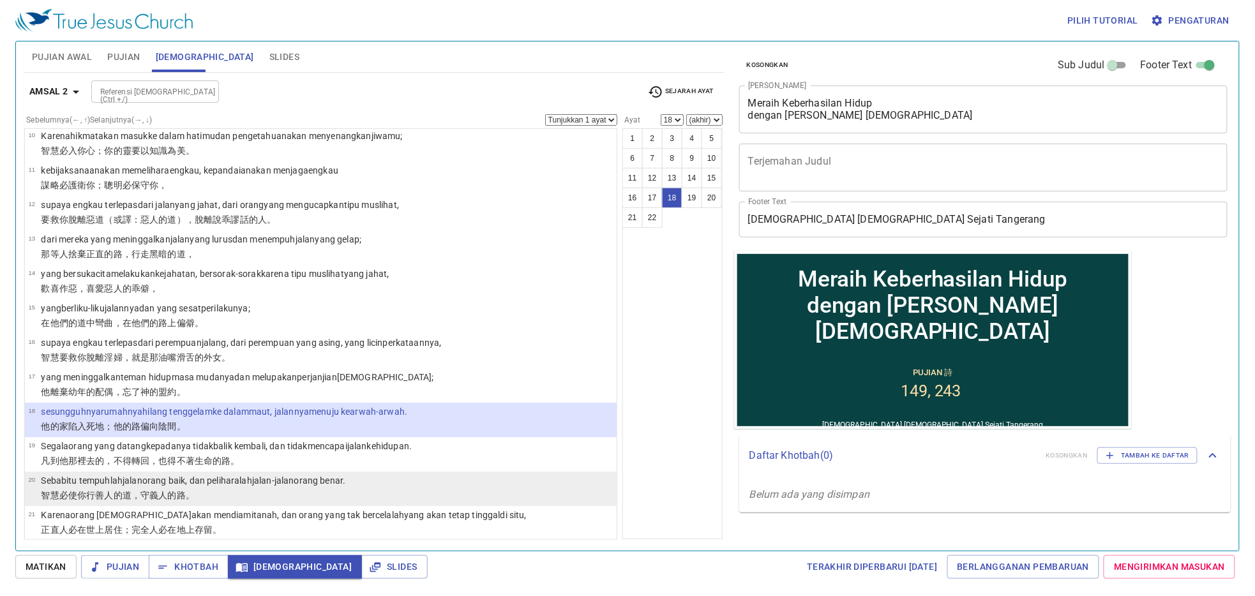
scroll to position [322, 0]
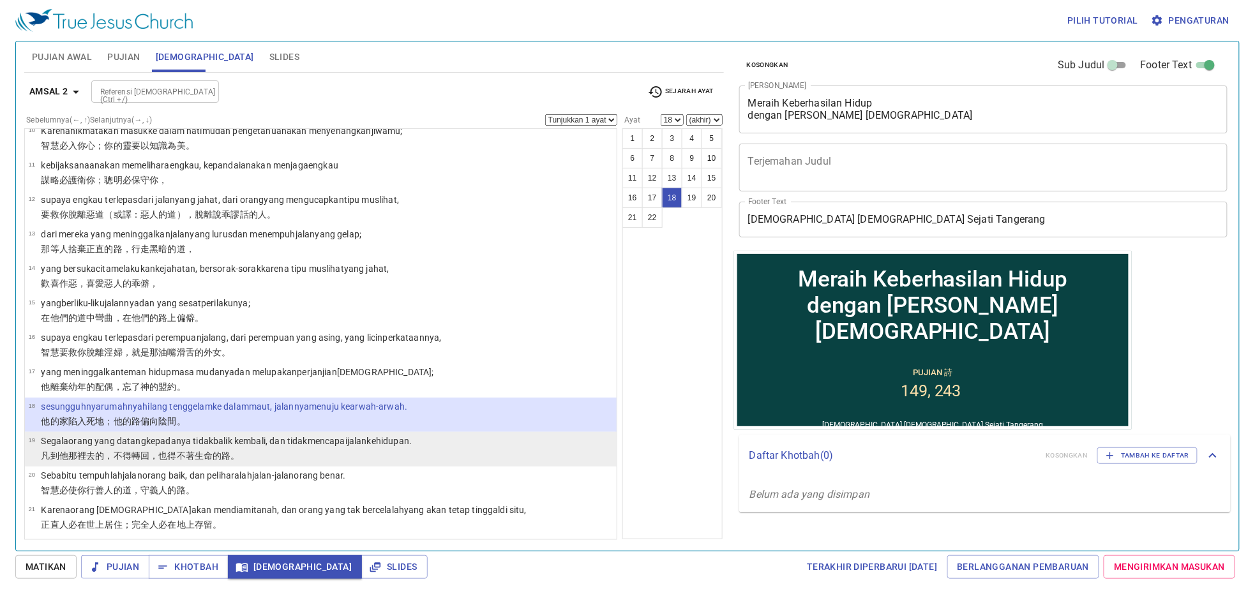
click at [412, 442] on wh734 "kehidupan ." at bounding box center [389, 441] width 45 height 10
select select "19"
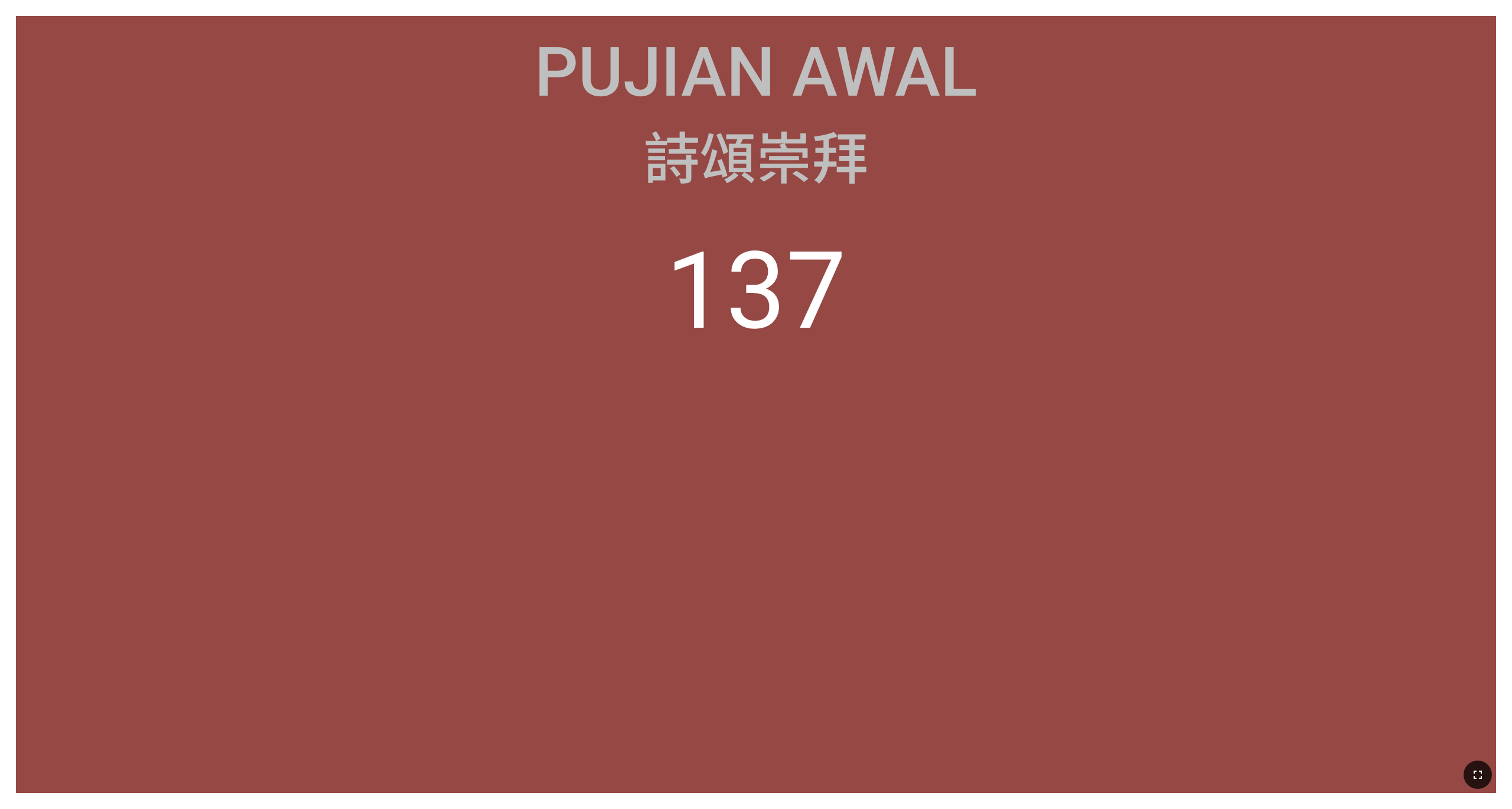
click at [1259, 770] on icon "button" at bounding box center [1477, 775] width 14 height 14
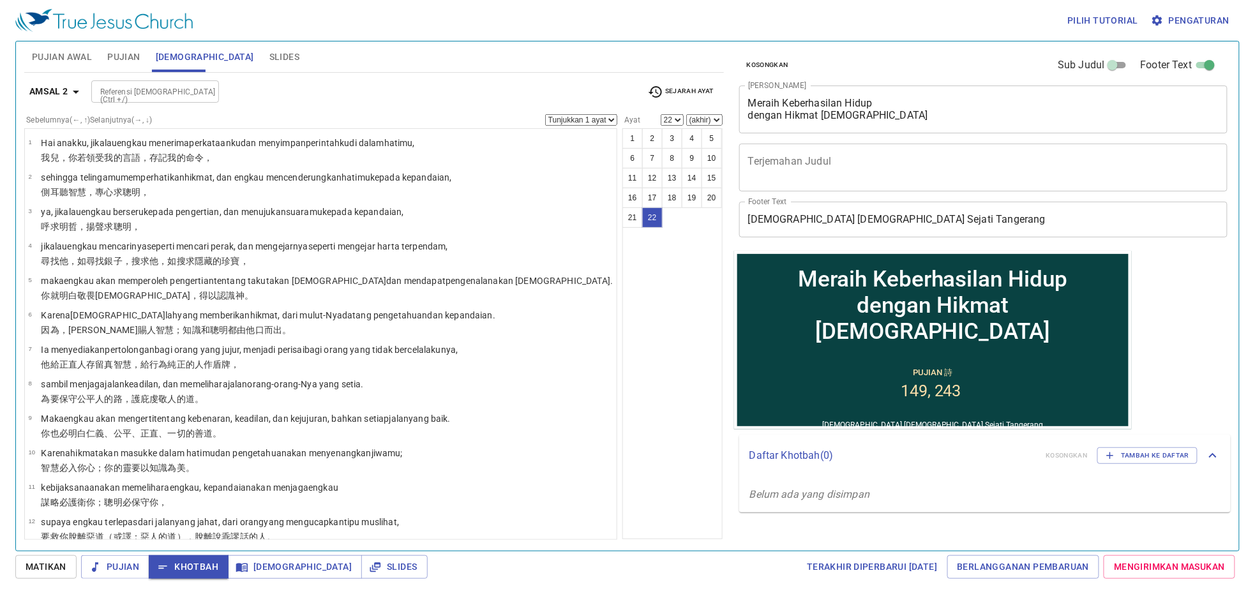
scroll to position [345, 0]
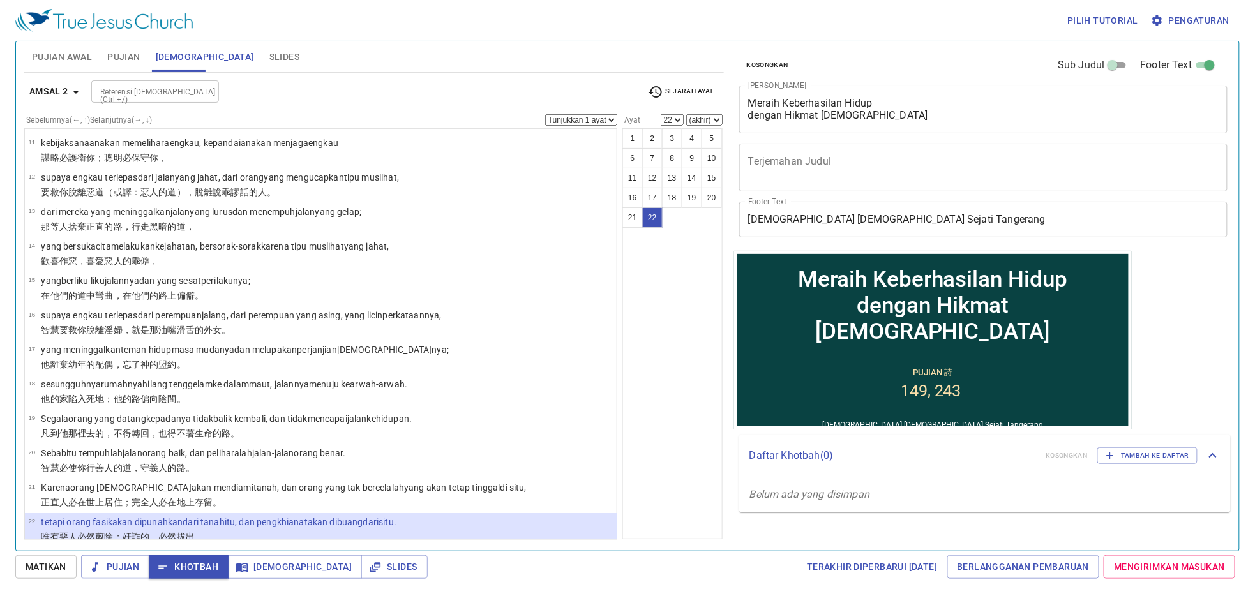
click at [622, 361] on div "1 2 3 4 5 6 7 8 9 10 11 12 13 14 15 16 17 18 19 20 21 22" at bounding box center [672, 333] width 100 height 411
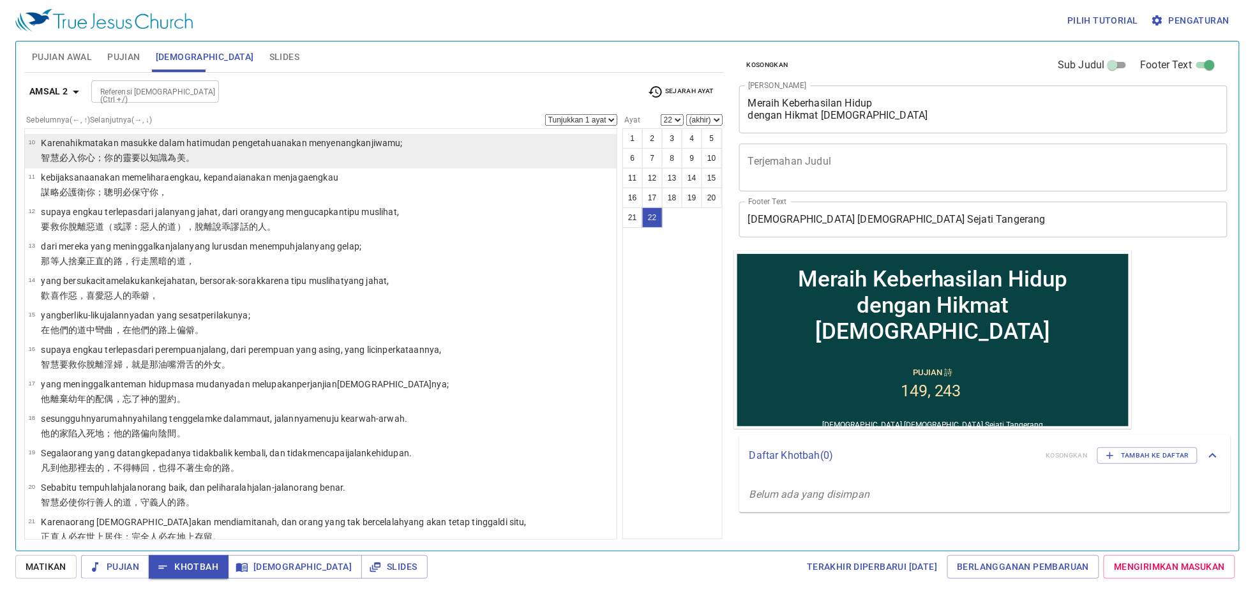
click at [514, 139] on li "10 Karena hikmat akan masuk ke dalam hatimu dan pengetahuan akan menyenangkan j…" at bounding box center [321, 151] width 592 height 34
select select "10"
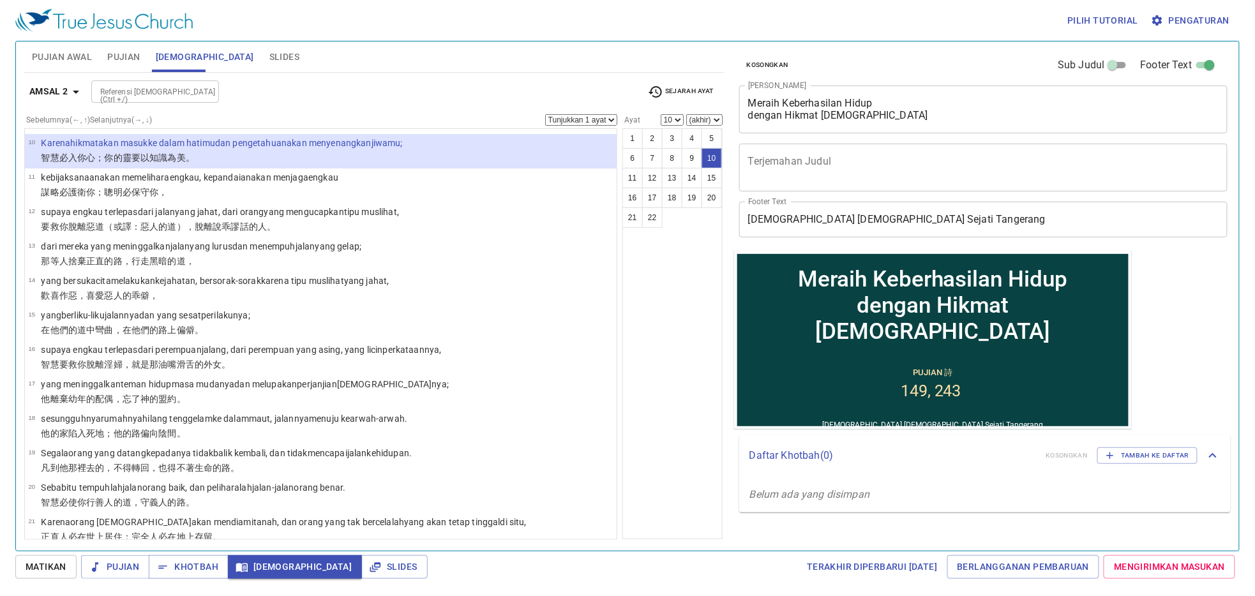
click at [545, 124] on select "Tunjukkan 1 ayat Tunjukkan 2 ayat Tunjukkan 3 ayat Tunjukkan 4 ayat Tunjukkan 5…" at bounding box center [581, 119] width 72 height 11
select select "2"
click at [545, 115] on select "Tunjukkan 1 ayat Tunjukkan 2 ayat Tunjukkan 3 ayat Tunjukkan 4 ayat Tunjukkan 5…" at bounding box center [581, 119] width 72 height 11
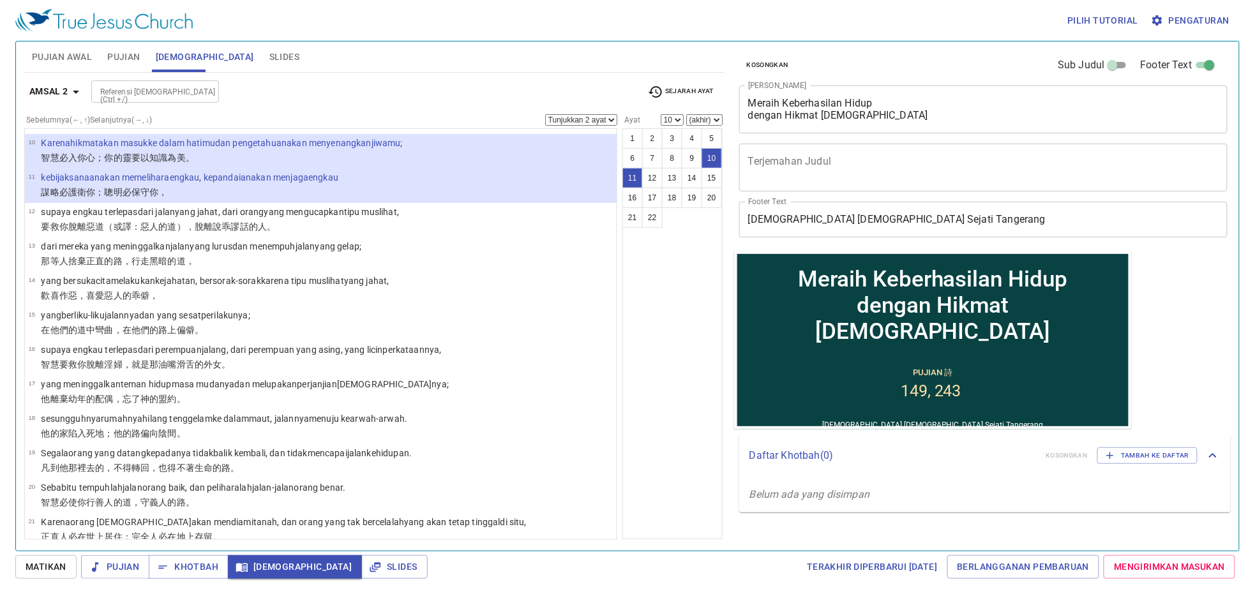
click at [622, 327] on div "1 2 3 4 5 6 7 8 9 10 11 12 13 14 15 16 17 18 19 20 21 22" at bounding box center [672, 333] width 100 height 411
click at [0, 0] on span "Khotbah" at bounding box center [0, 0] width 0 height 0
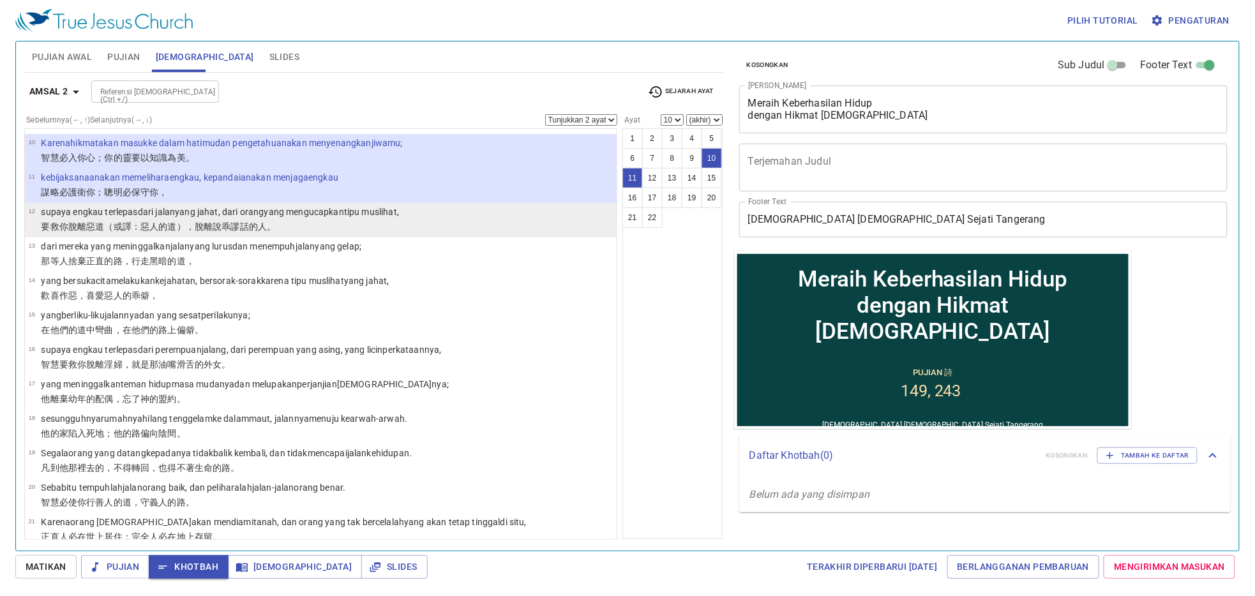
click at [192, 216] on wh1870 "yang jahat , dari orang yang mengucapkan tipu muslihat ," at bounding box center [287, 212] width 224 height 10
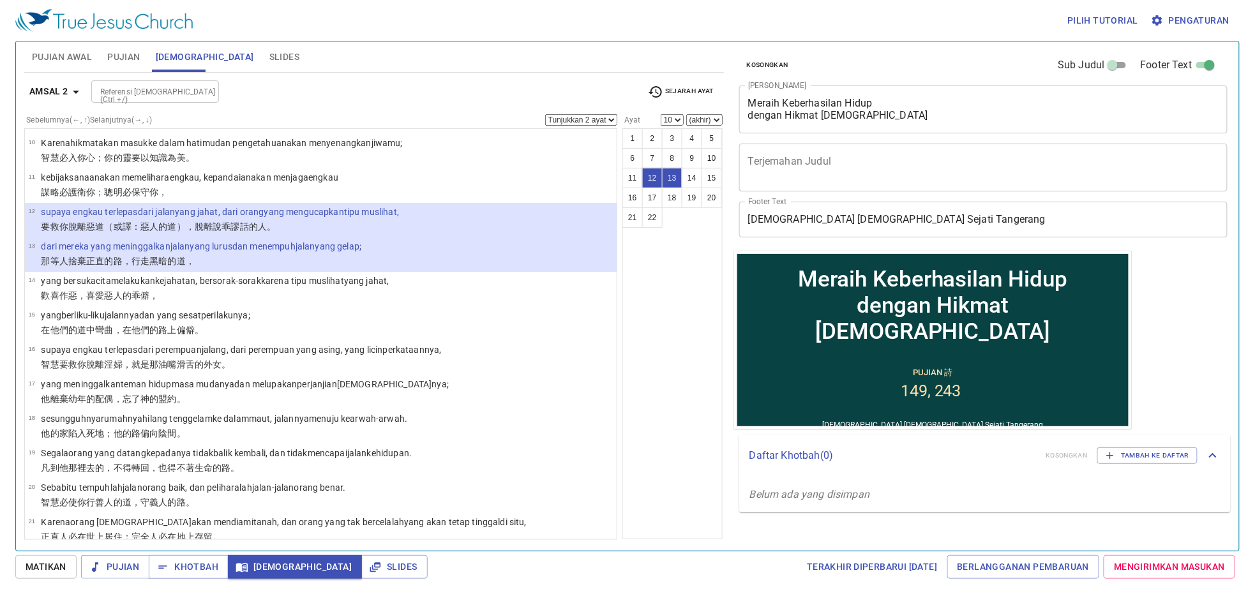
select select "12"
click at [545, 123] on select "Tunjukkan 1 ayat Tunjukkan 2 ayat Tunjukkan 3 ayat Tunjukkan 4 ayat Tunjukkan 5…" at bounding box center [581, 119] width 72 height 11
select select "4"
click at [545, 115] on select "Tunjukkan 1 ayat Tunjukkan 2 ayat Tunjukkan 3 ayat Tunjukkan 4 ayat Tunjukkan 5…" at bounding box center [581, 119] width 72 height 11
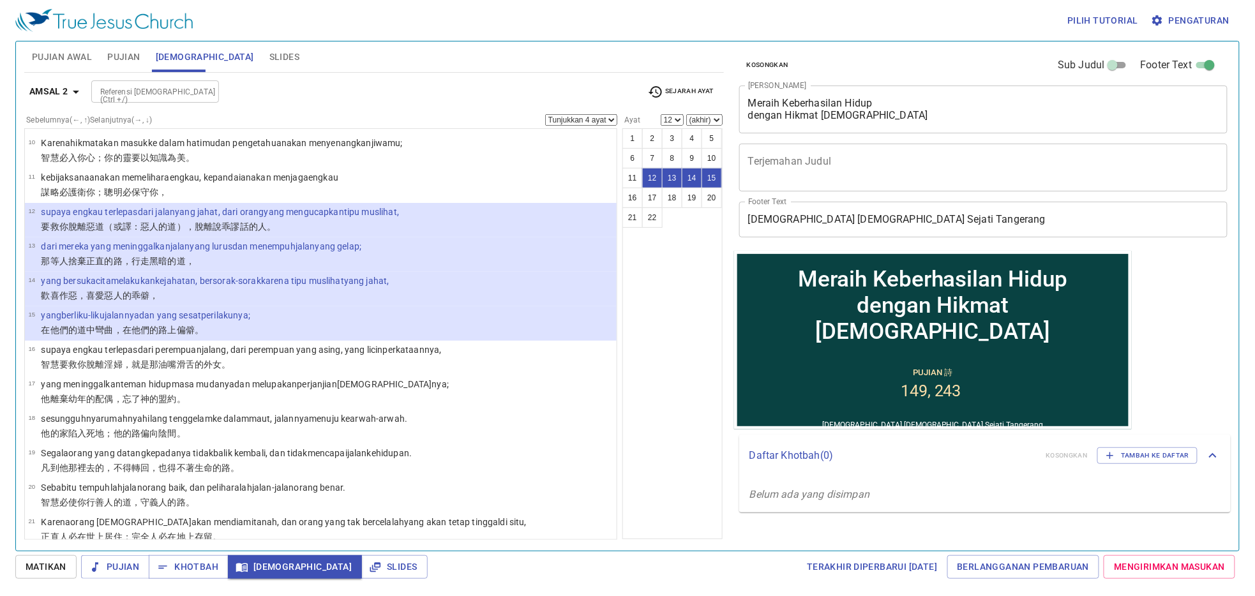
click at [622, 310] on div "1 2 3 4 5 6 7 8 9 10 11 12 13 14 15 16 17 18 19 20 21 22" at bounding box center [672, 333] width 100 height 411
click at [0, 0] on span "Khotbah" at bounding box center [0, 0] width 0 height 0
click at [710, 354] on div "Sebelumnya (←, ↑) Selanjutnya (→, ↓) Tunjukkan 1 ayat Tunjukkan 2 ayat Tunjukka…" at bounding box center [373, 327] width 699 height 426
click at [1198, 21] on span "Pengaturan" at bounding box center [1191, 21] width 76 height 16
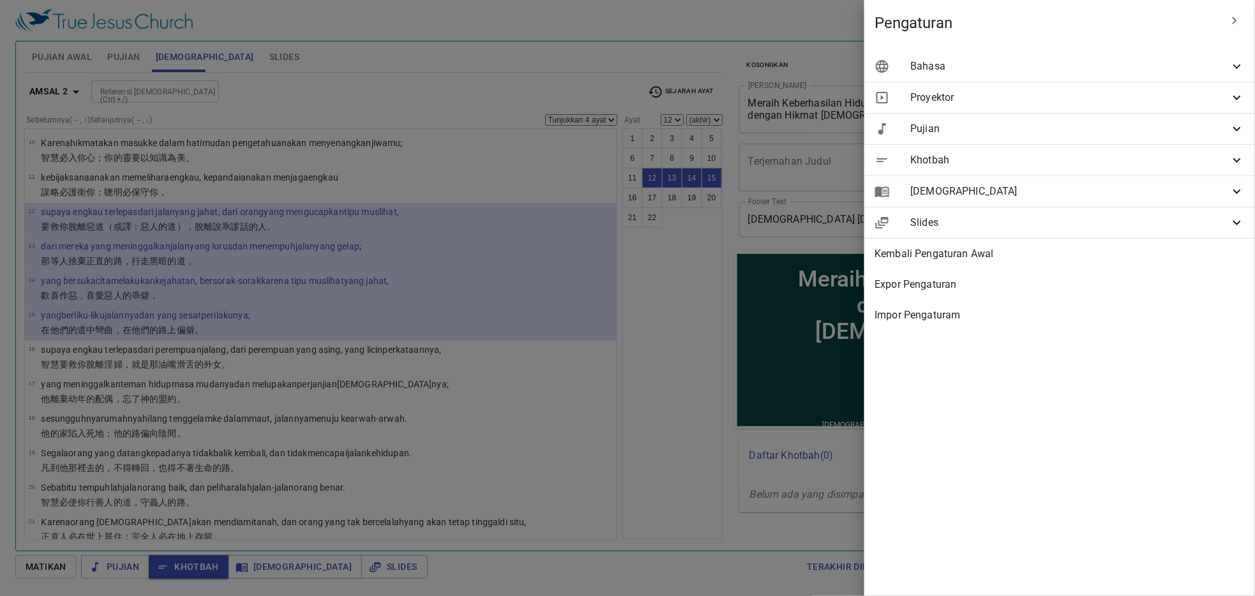
click at [0, 0] on span "Bahasa" at bounding box center [0, 0] width 0 height 0
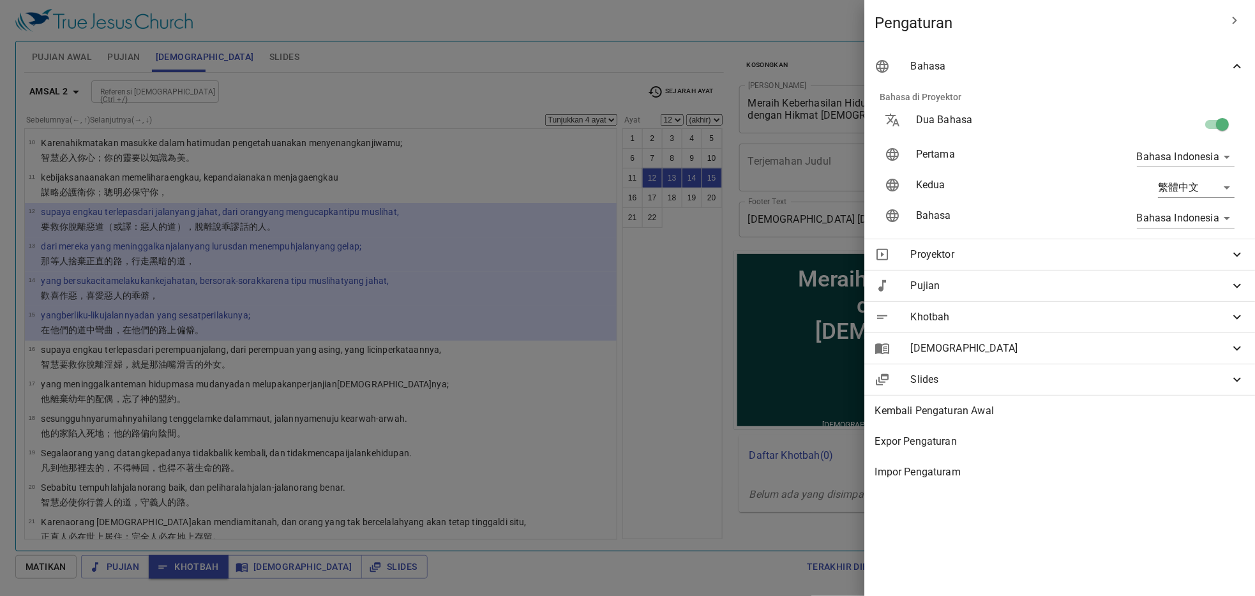
click at [0, 0] on input "checkbox" at bounding box center [0, 0] width 0 height 0
checkbox input "false"
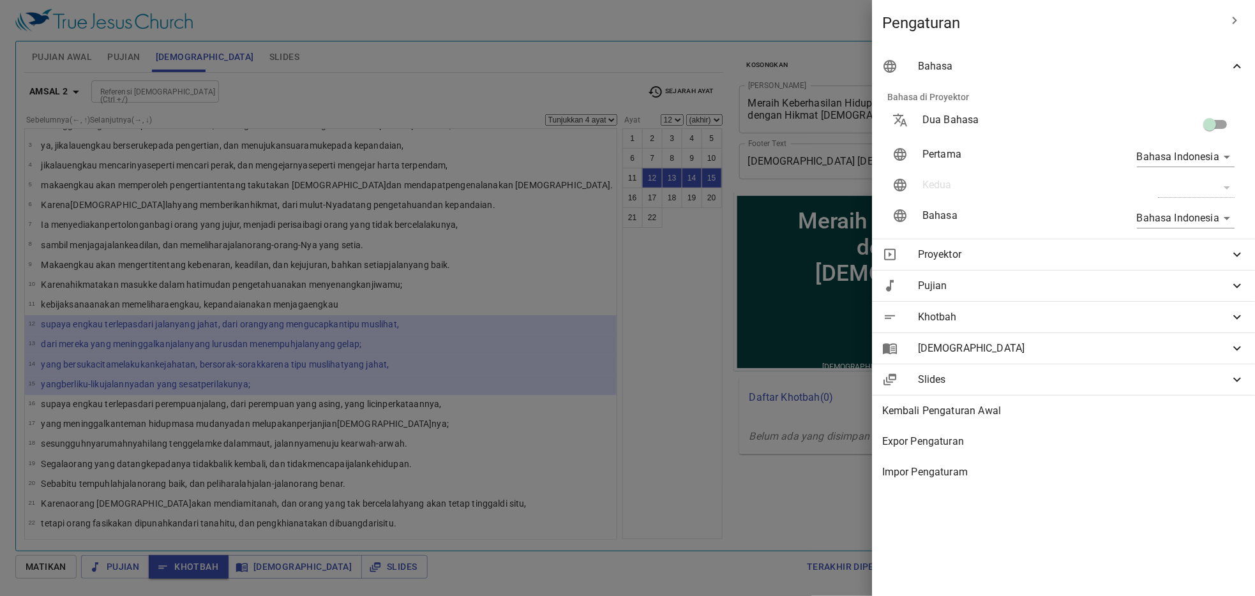
scroll to position [38, 0]
click at [0, 0] on div at bounding box center [0, 0] width 0 height 0
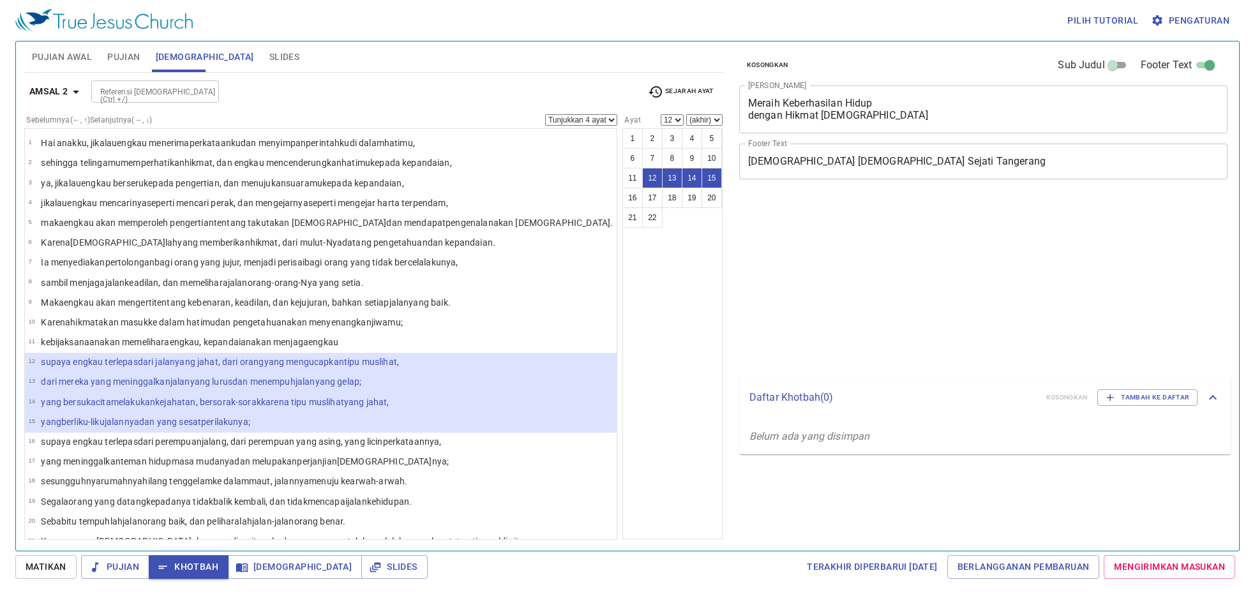
select select "4"
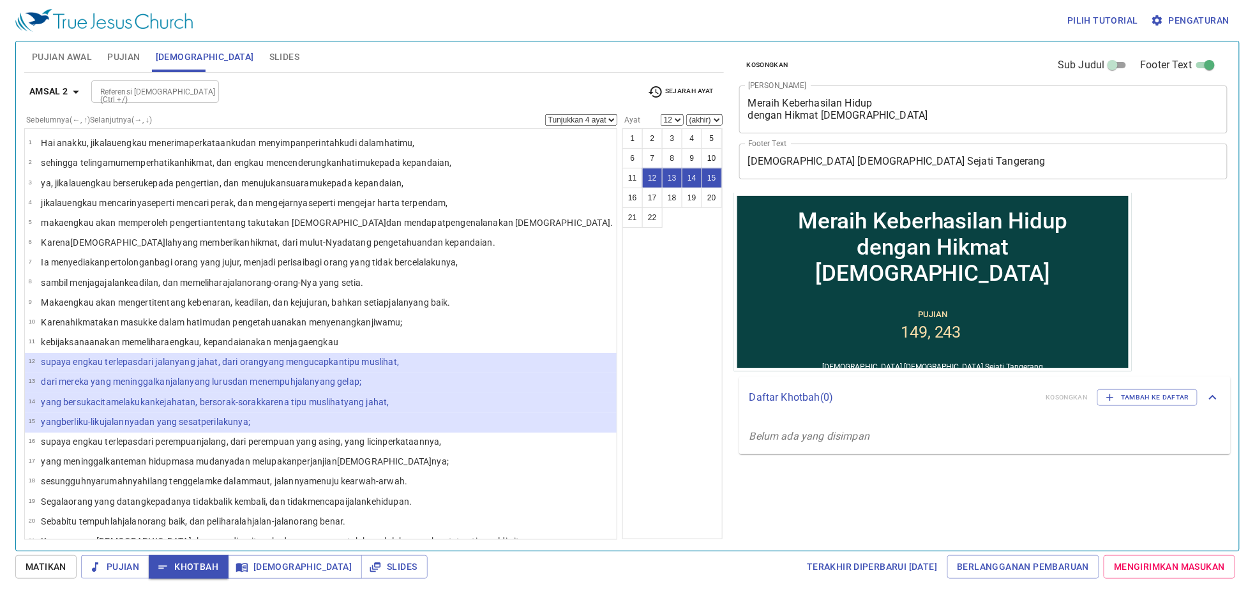
scroll to position [38, 0]
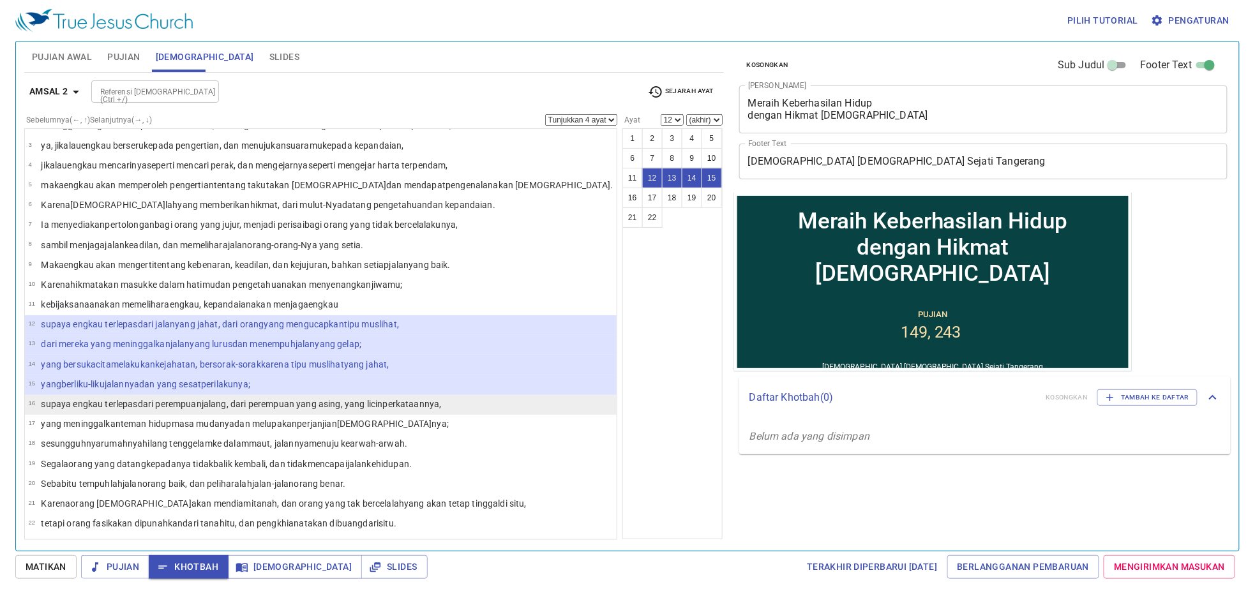
click at [210, 400] on wh5337 "dari perempuan jalang , dari perempuan yang asing , yang licin perkataannya ," at bounding box center [290, 404] width 304 height 10
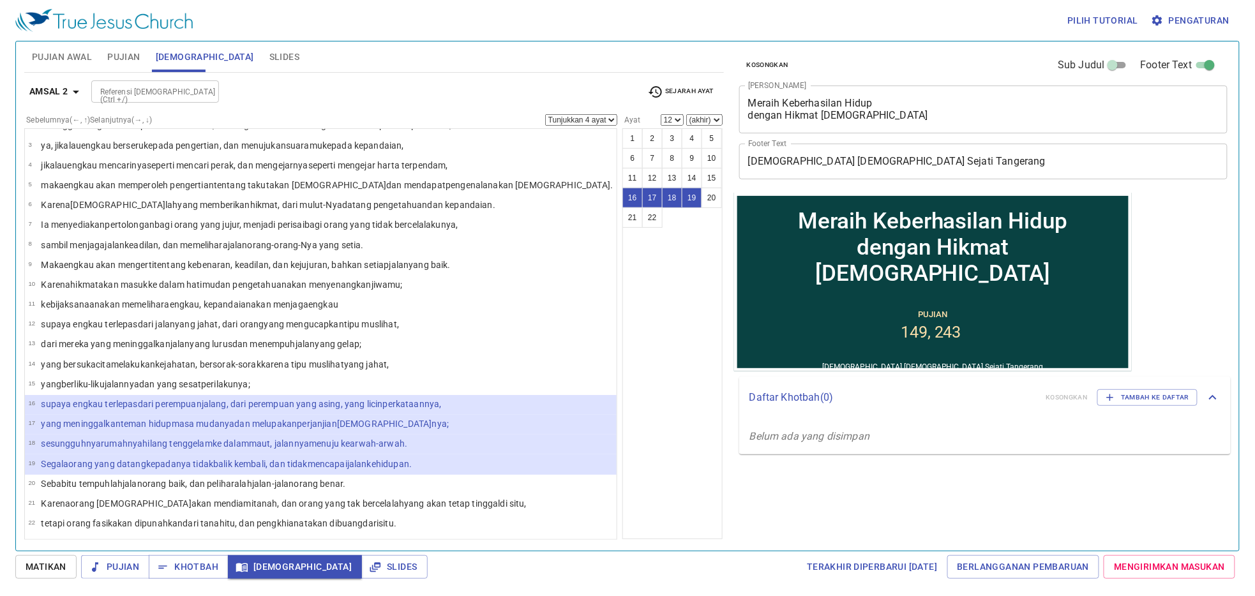
select select "16"
click at [622, 310] on div "1 2 3 4 5 6 7 8 9 10 11 12 13 14 15 16 17 18 19 20 21 22" at bounding box center [672, 333] width 100 height 411
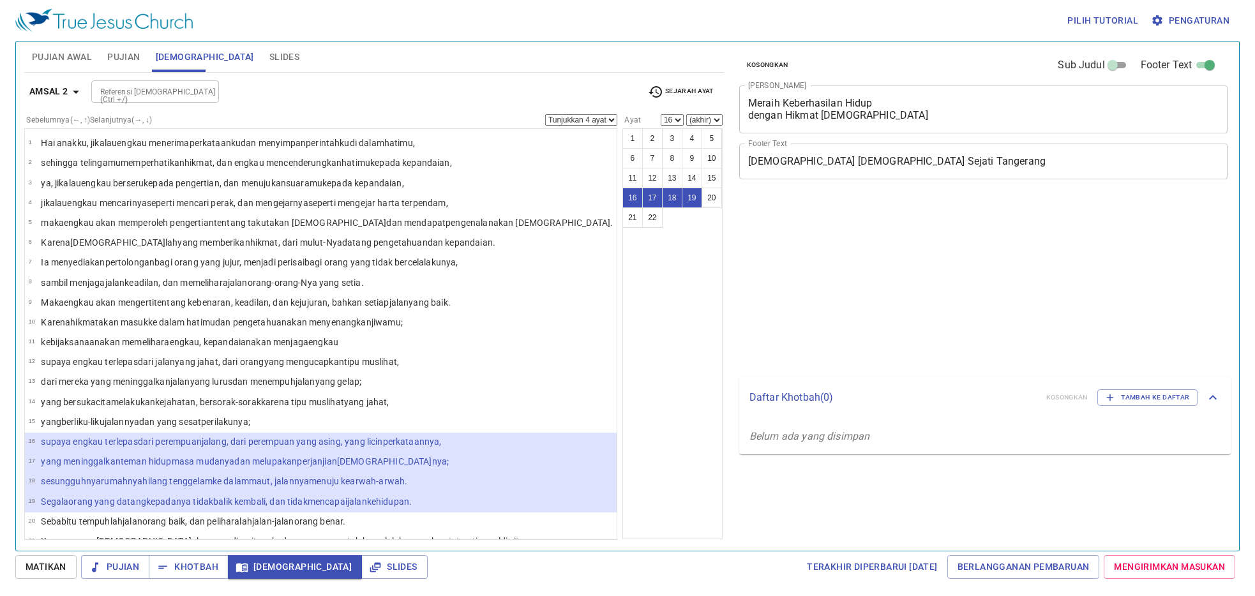
select select "4"
select select "16"
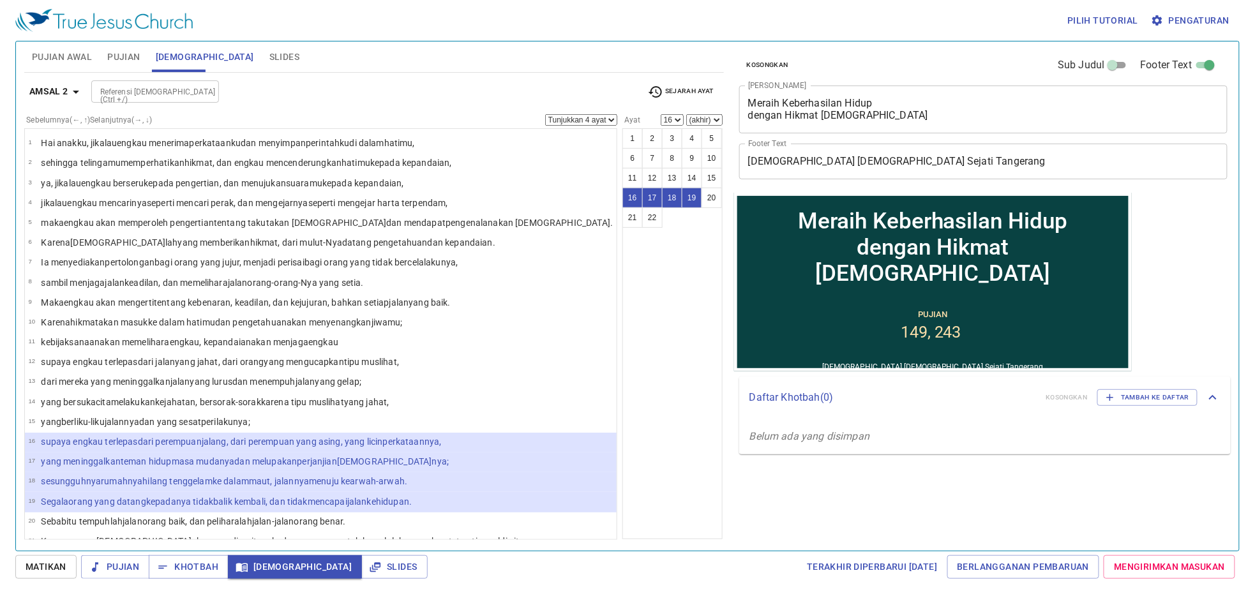
scroll to position [38, 0]
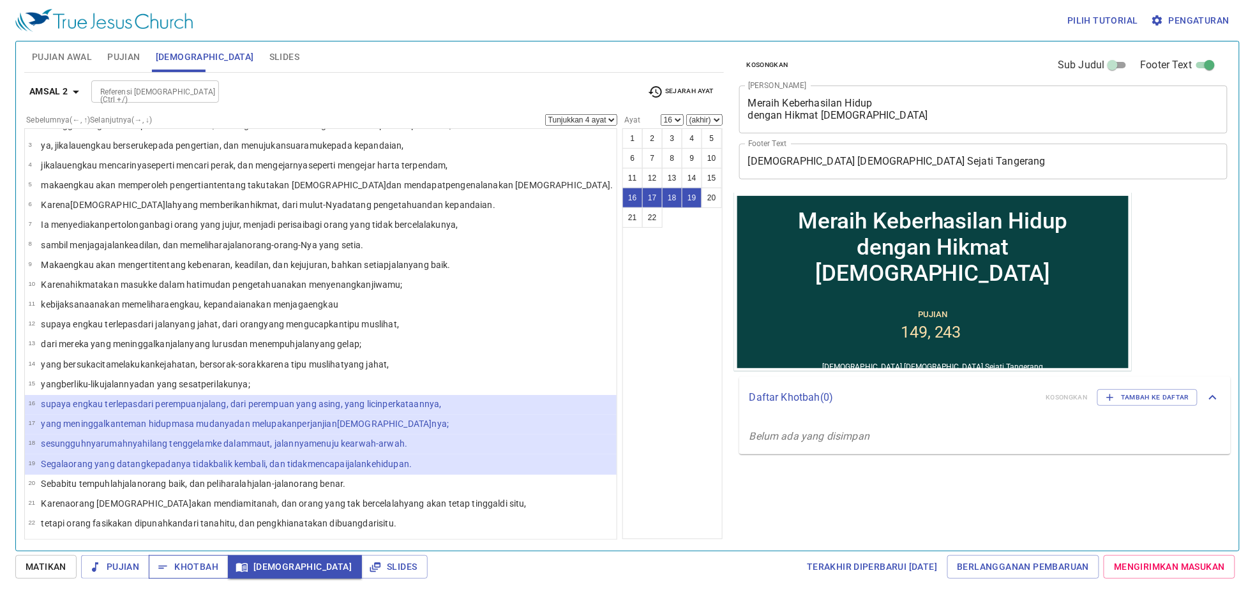
click at [210, 571] on span "Khotbah" at bounding box center [188, 567] width 59 height 16
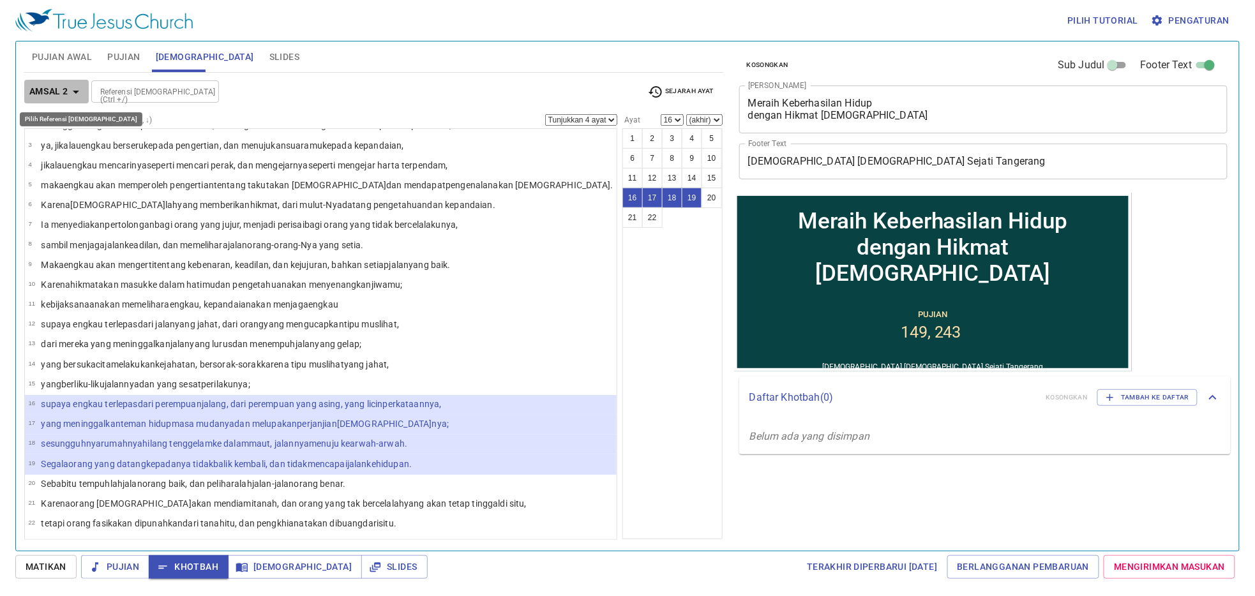
click at [66, 98] on b "Amsal 2" at bounding box center [48, 92] width 39 height 16
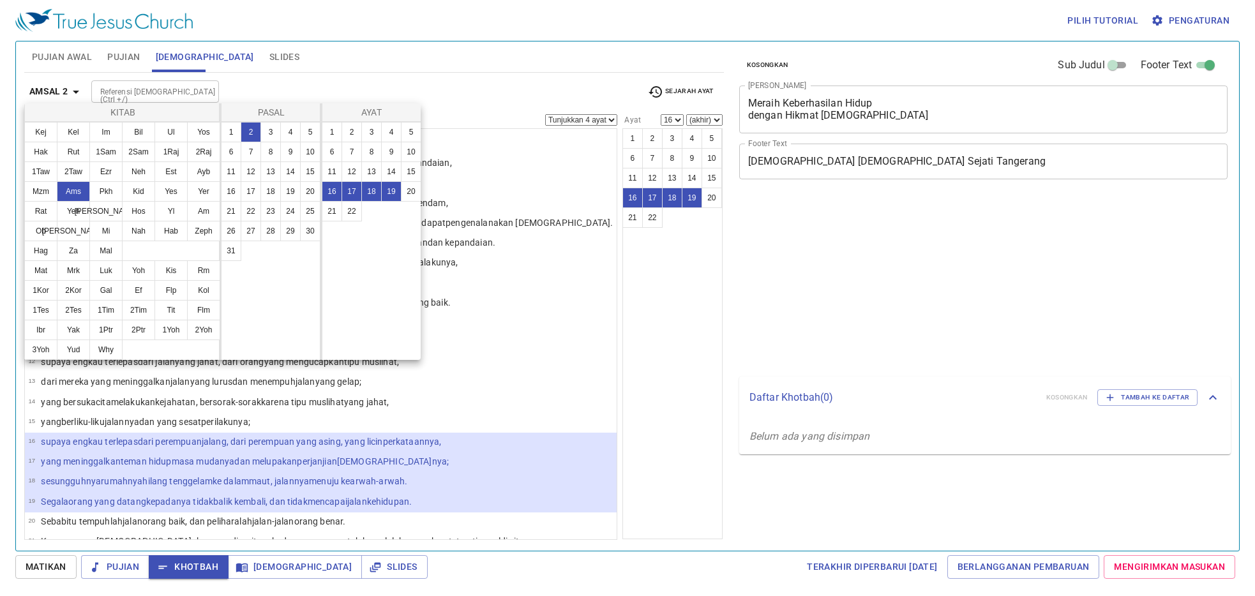
select select "4"
select select "16"
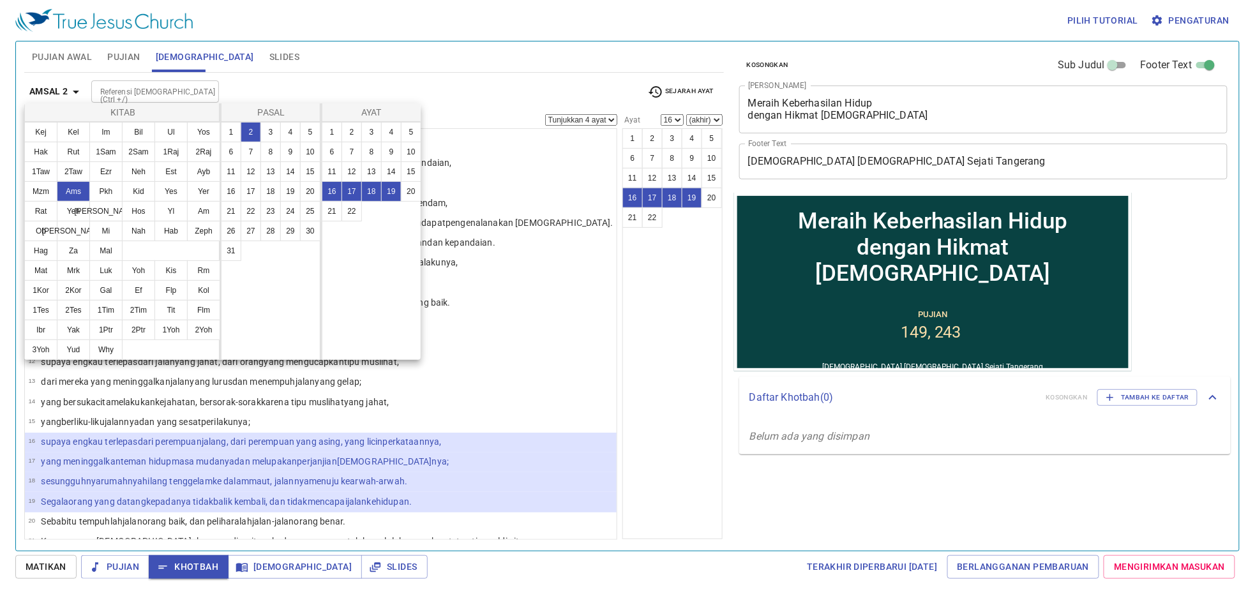
scroll to position [38, 0]
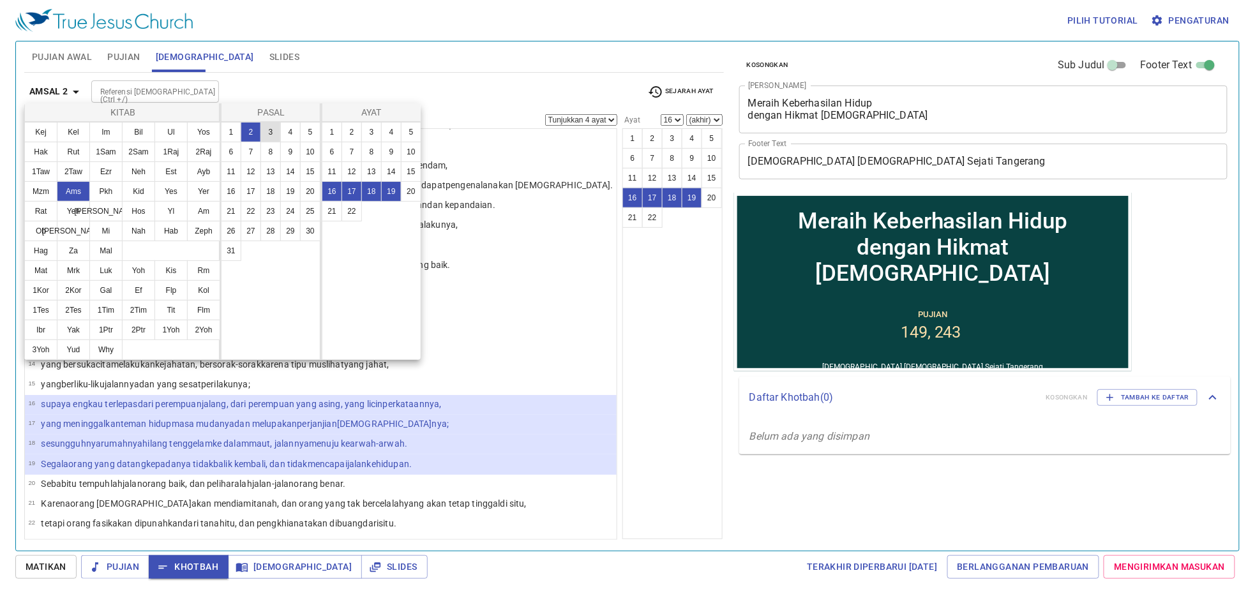
click at [274, 133] on button "3" at bounding box center [270, 132] width 20 height 20
select select "1"
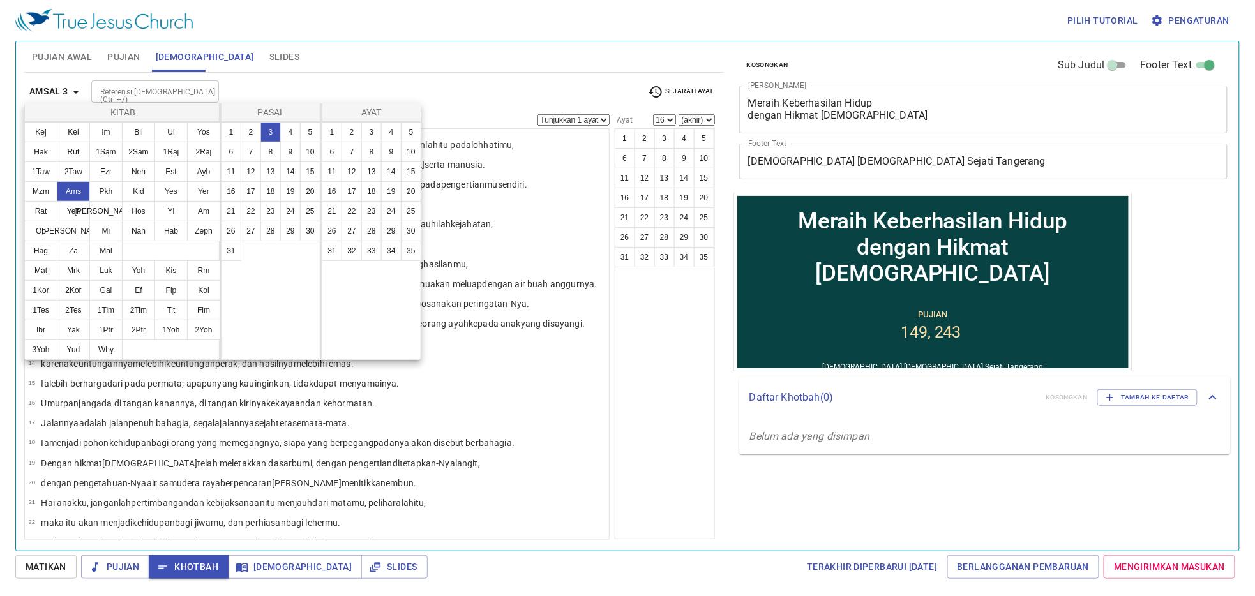
scroll to position [0, 0]
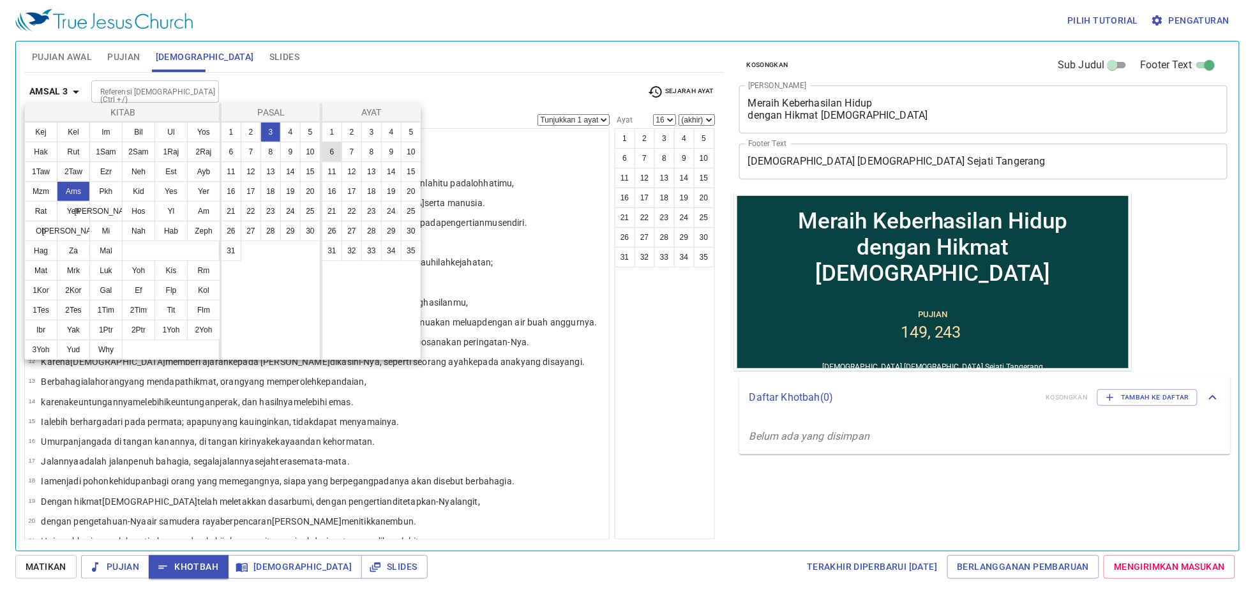
drag, startPoint x: 327, startPoint y: 149, endPoint x: 348, endPoint y: 153, distance: 21.4
click at [348, 153] on ul "1 2 3 4 5 6 7 8 9 10 11 12 13 14 15 16 17 18 19 20 21 22 23 24 25 26 27 28 29 3…" at bounding box center [371, 192] width 99 height 138
click at [401, 142] on button "5" at bounding box center [411, 132] width 20 height 20
select select "5"
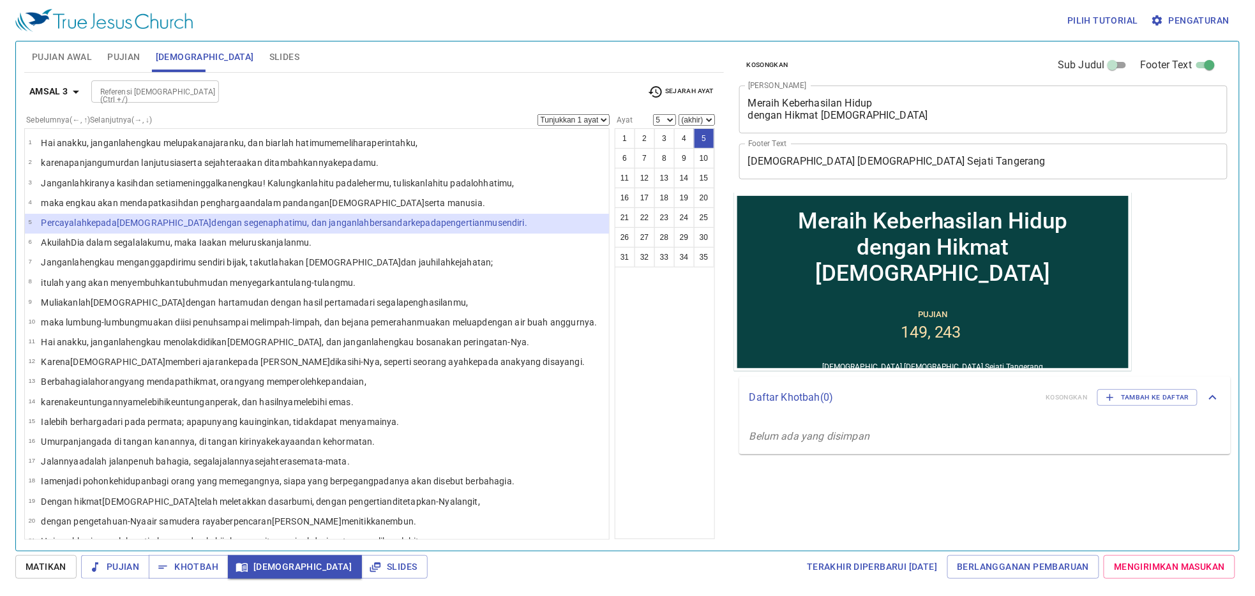
click at [581, 121] on select "Tunjukkan 1 ayat Tunjukkan 2 ayat Tunjukkan 3 ayat Tunjukkan 4 ayat Tunjukkan 5…" at bounding box center [573, 119] width 72 height 11
click at [542, 115] on select "Tunjukkan 1 ayat Tunjukkan 2 ayat Tunjukkan 3 ayat Tunjukkan 4 ayat Tunjukkan 5…" at bounding box center [573, 119] width 72 height 11
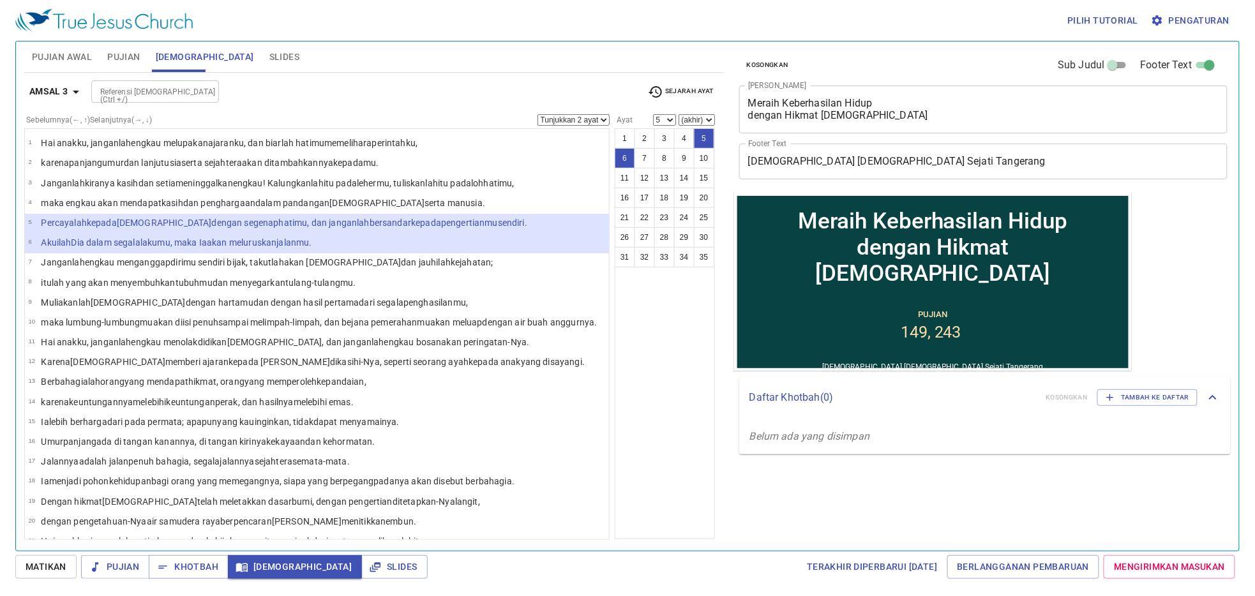
click at [555, 583] on div "Pilih tutorial Pengaturan Pujian Awal Pujian Alkitab Slides Pencarian kidung ro…" at bounding box center [627, 298] width 1255 height 596
click at [74, 98] on icon "button" at bounding box center [75, 91] width 15 height 15
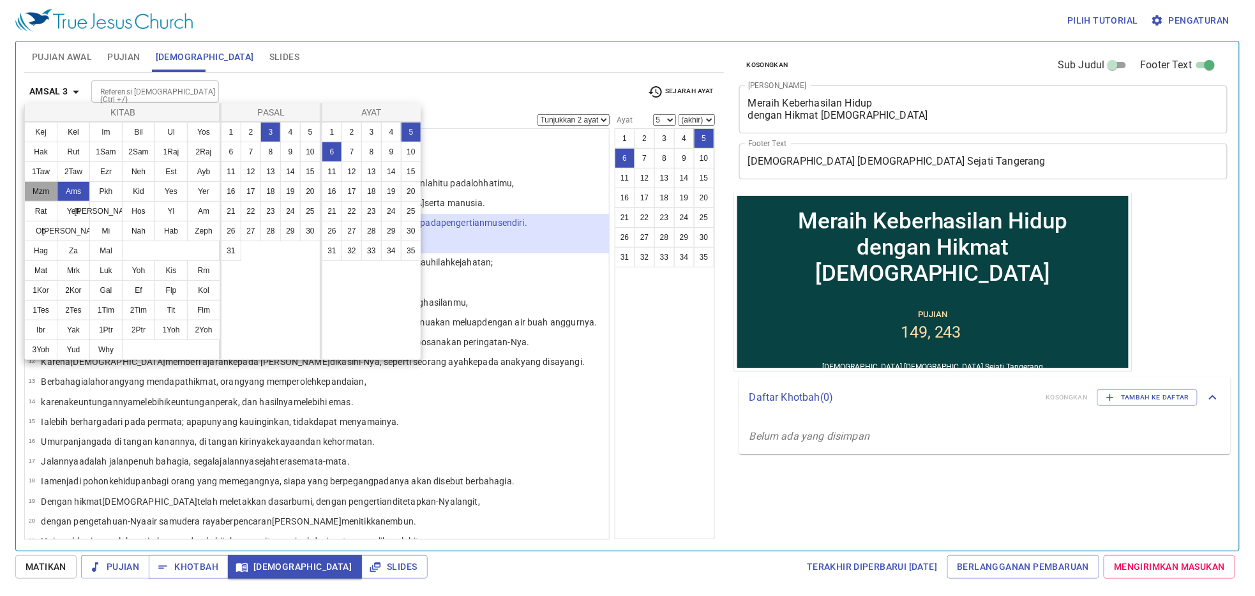
click at [0, 0] on button "Mzm" at bounding box center [0, 0] width 0 height 0
select select "1"
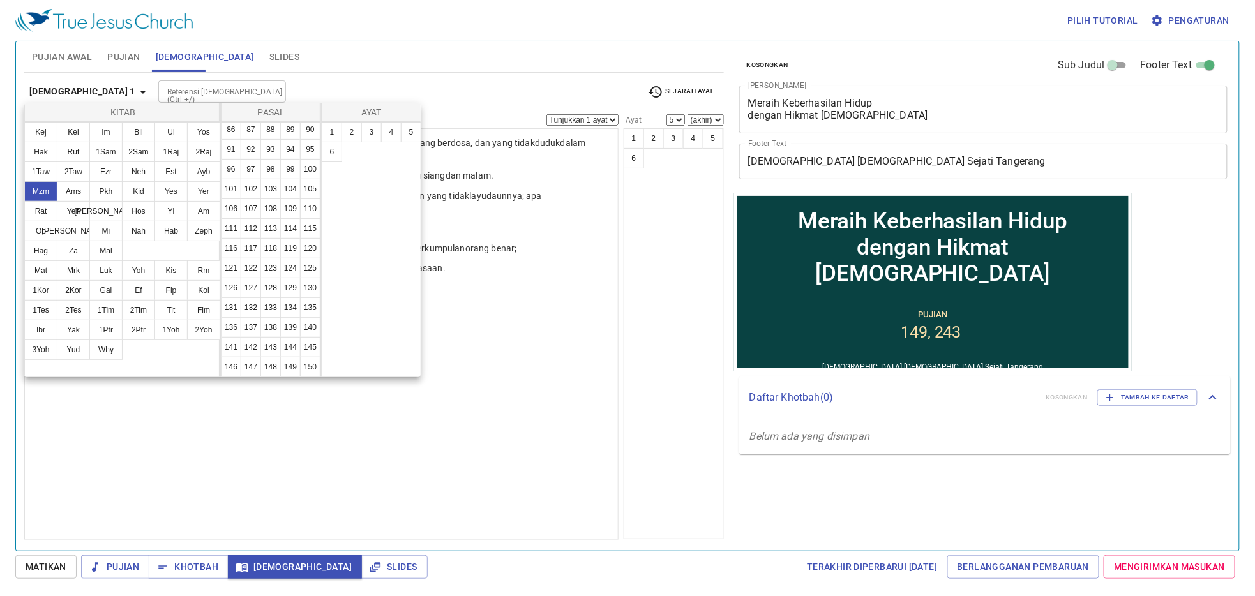
scroll to position [480, 0]
click at [0, 0] on button "111" at bounding box center [0, 0] width 0 height 0
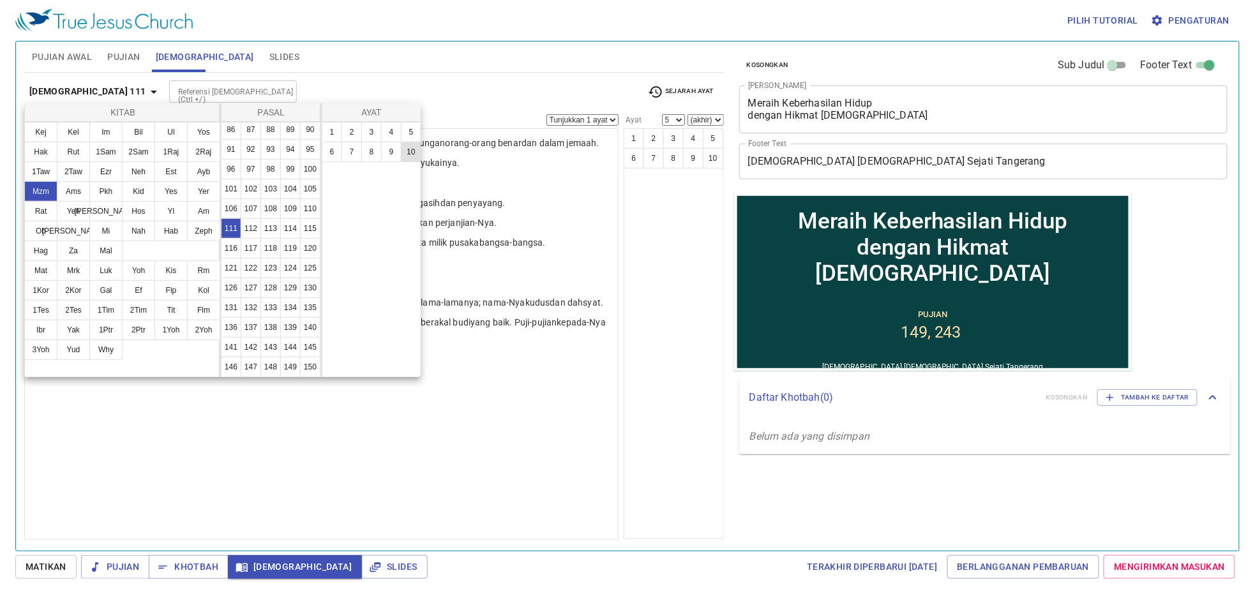
click at [0, 0] on button "10" at bounding box center [0, 0] width 0 height 0
select select "10"
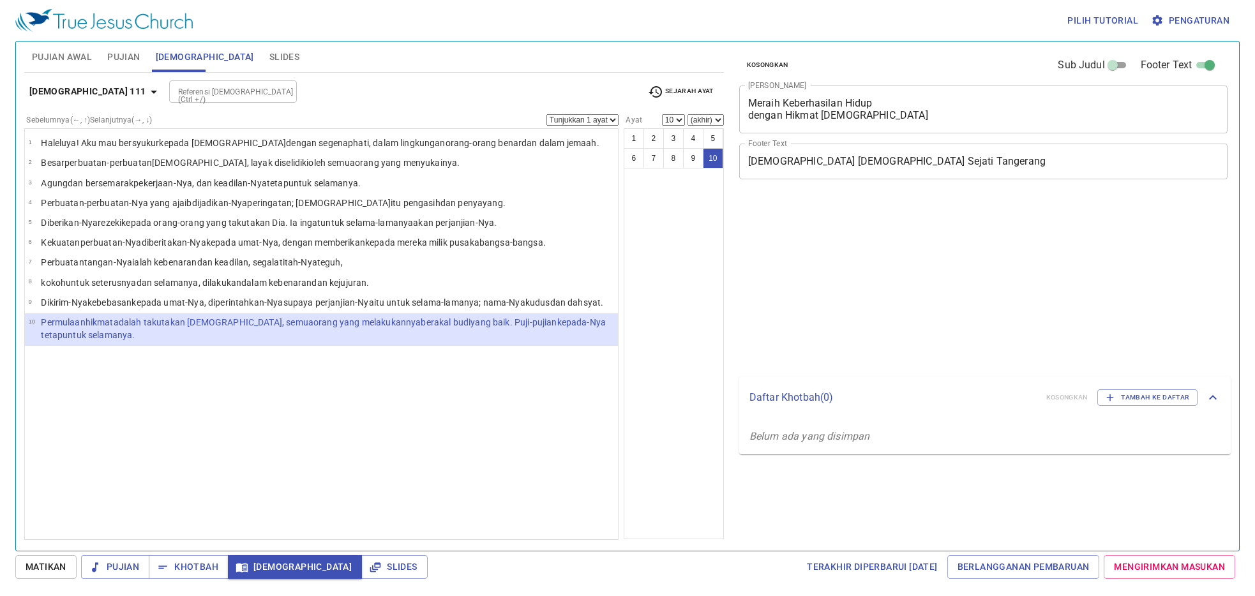
select select "10"
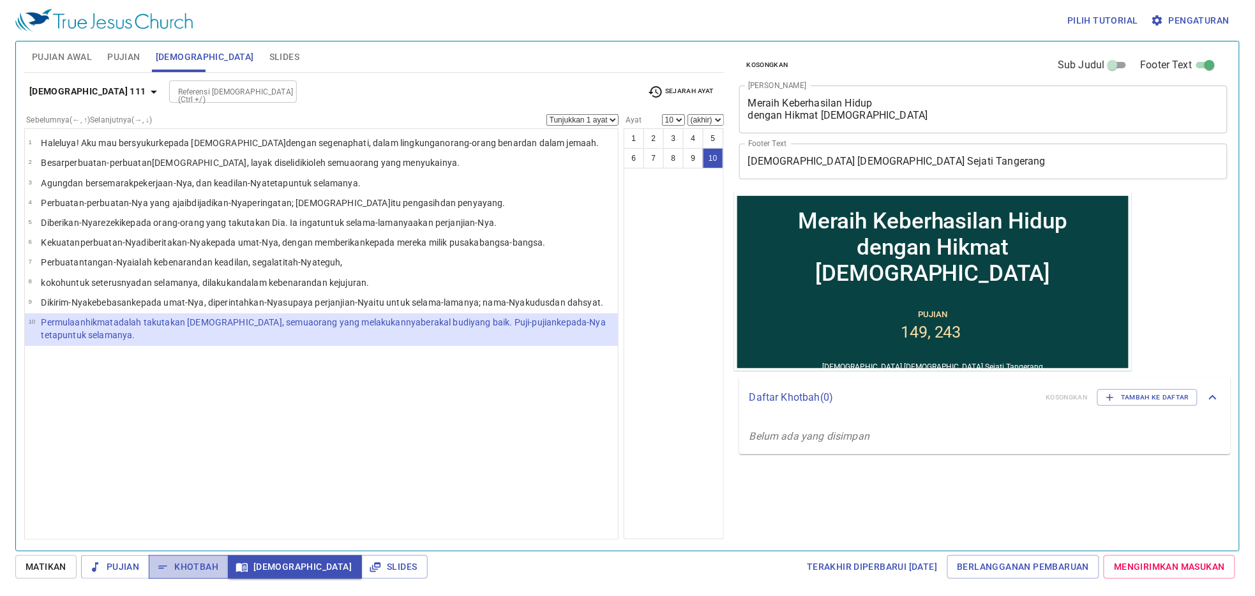
click at [0, 0] on button "Khotbah" at bounding box center [0, 0] width 0 height 0
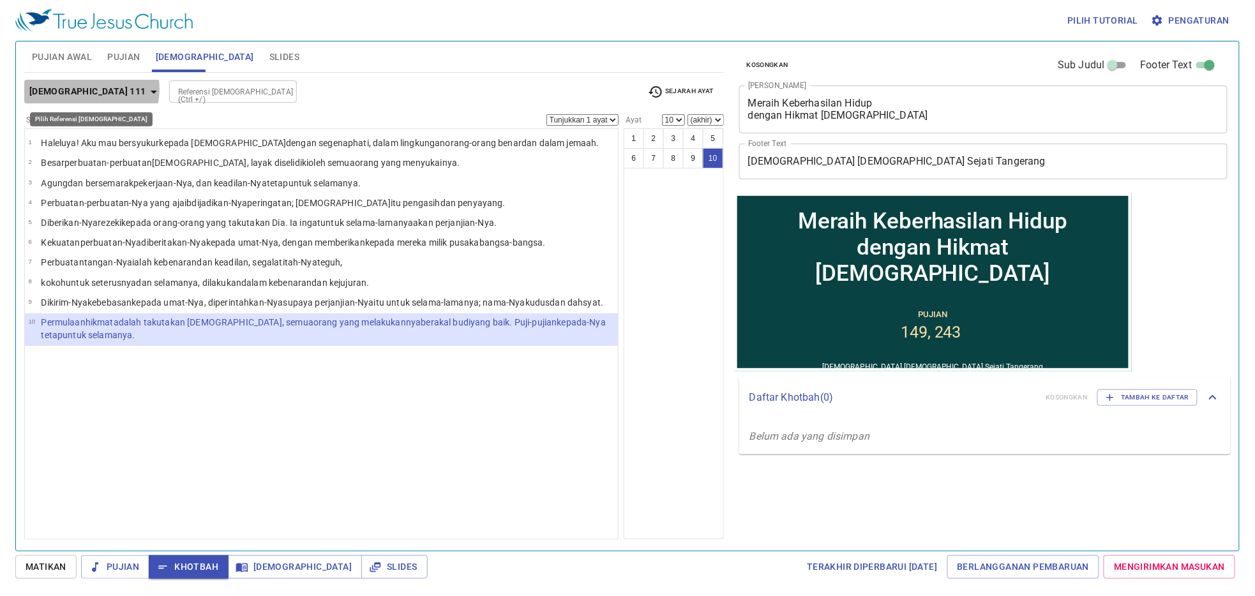
click at [146, 89] on icon "button" at bounding box center [153, 91] width 15 height 15
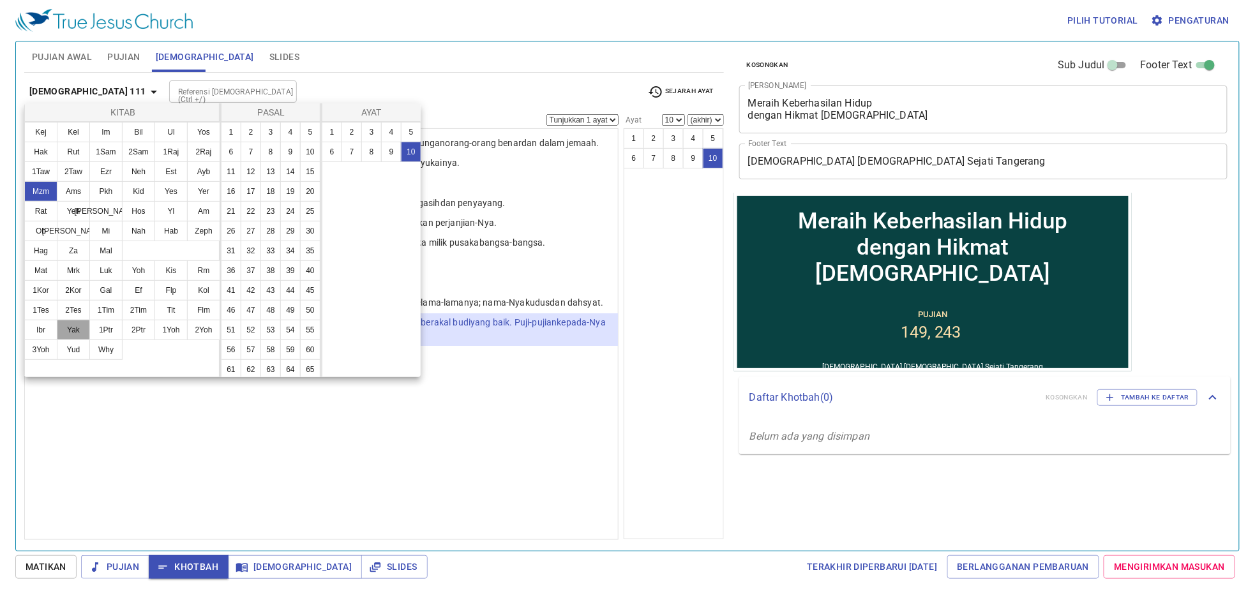
click at [0, 0] on button "Yak" at bounding box center [0, 0] width 0 height 0
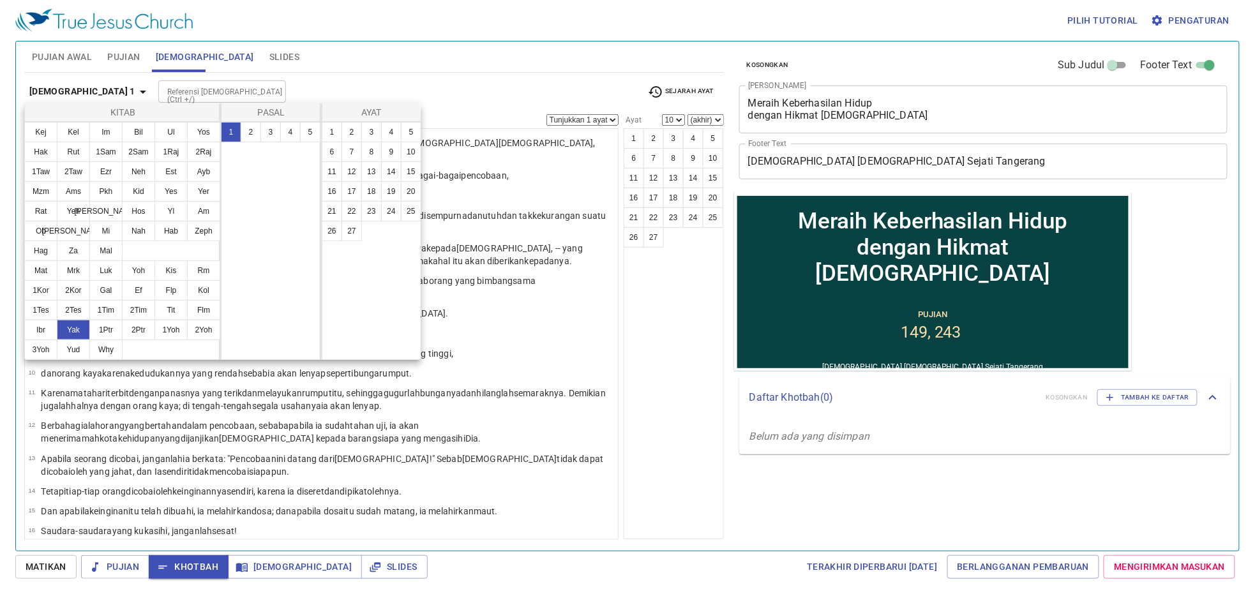
click at [0, 0] on div at bounding box center [0, 0] width 0 height 0
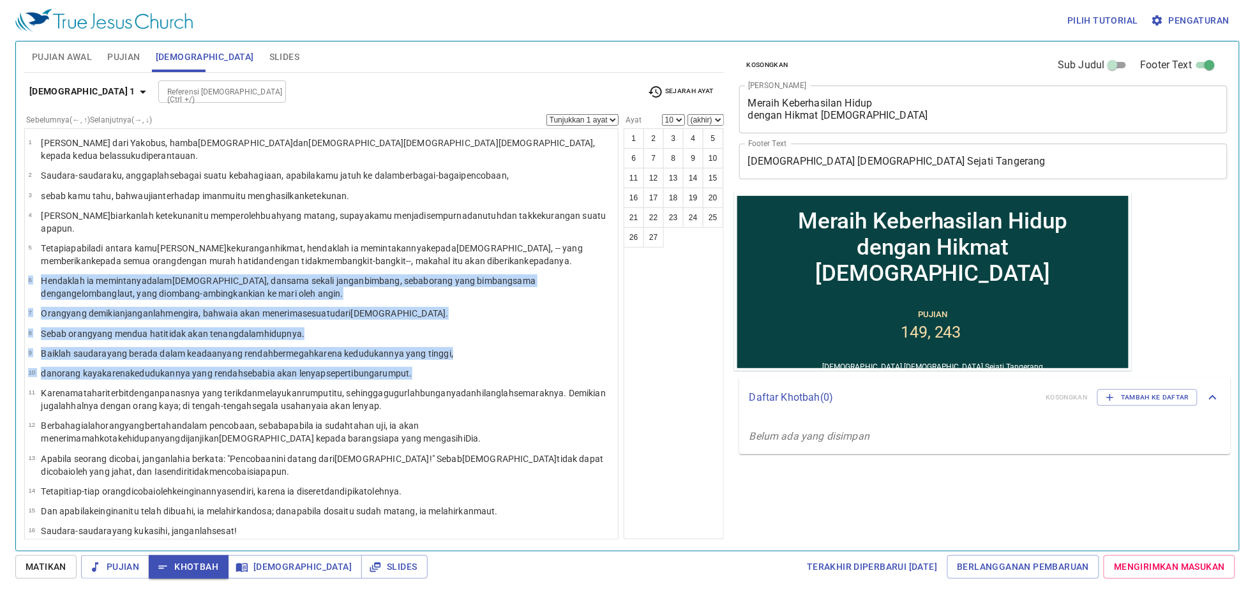
drag, startPoint x: 610, startPoint y: 291, endPoint x: 615, endPoint y: 375, distance: 84.4
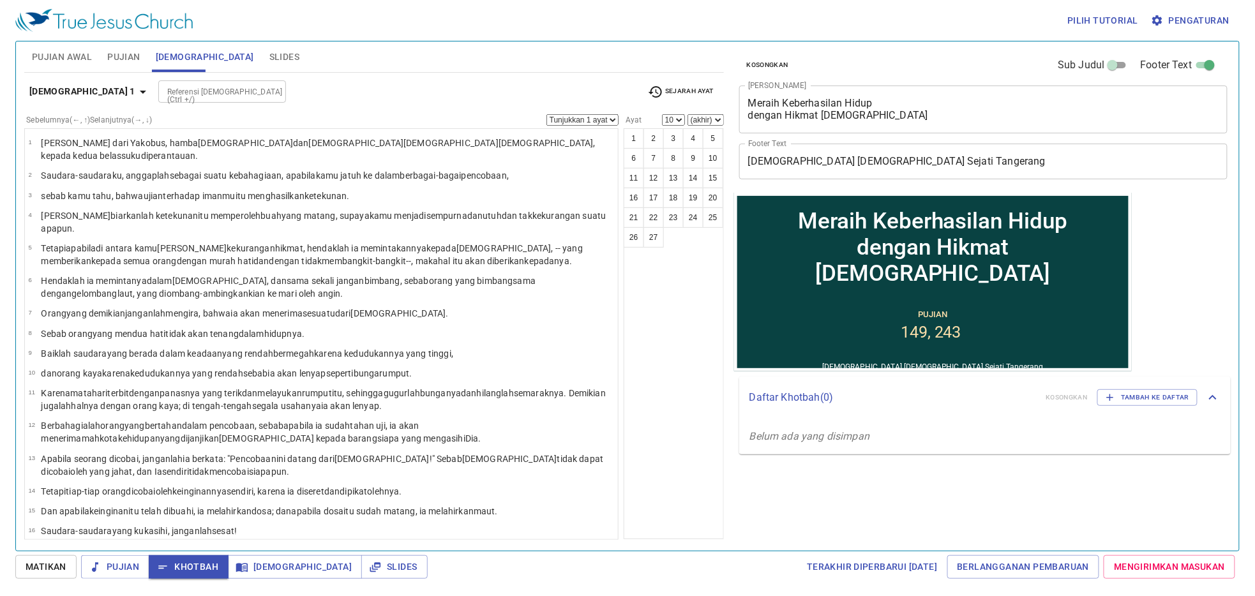
click at [634, 355] on div "1 2 3 4 5 6 7 8 9 10 11 12 13 14 15 16 17 18 19 20 21 22 23 24 25 26 27" at bounding box center [674, 333] width 100 height 411
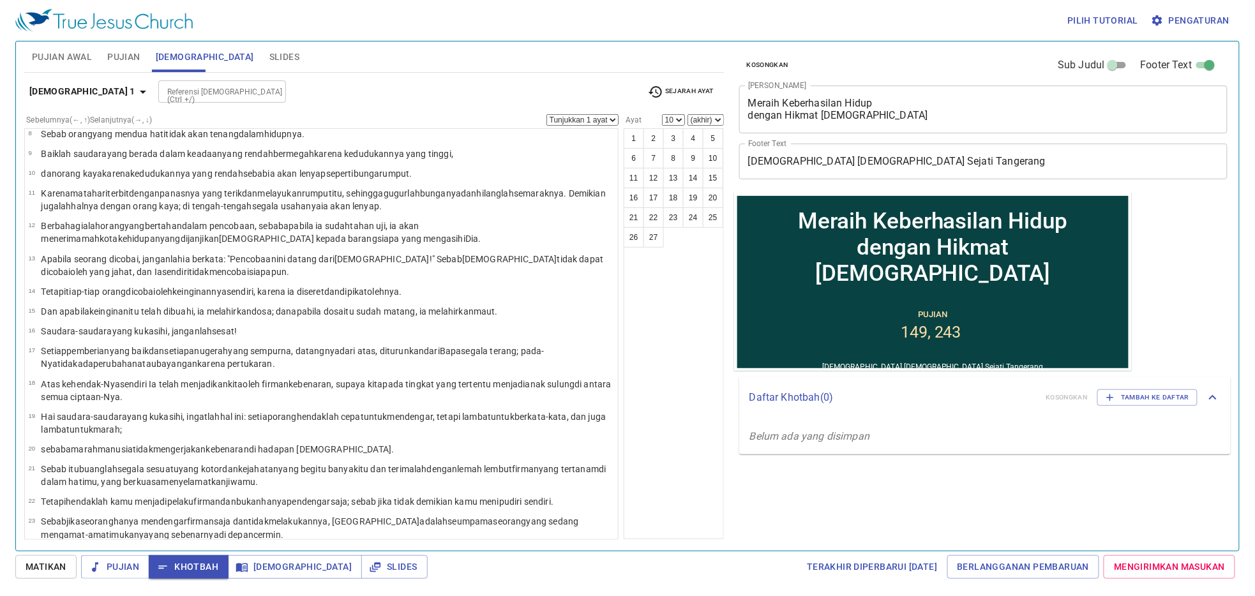
scroll to position [213, 0]
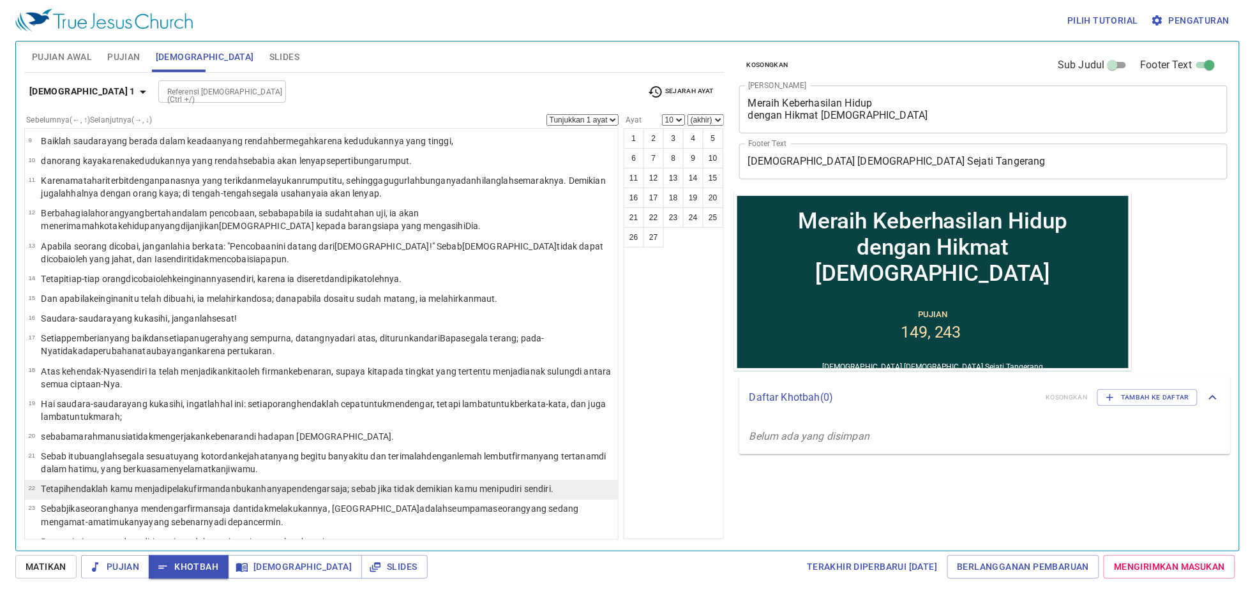
click at [532, 484] on wg3440 "; sebab jika tidak demikian kamu menipu diri sendiri ." at bounding box center [450, 489] width 206 height 10
select select "22"
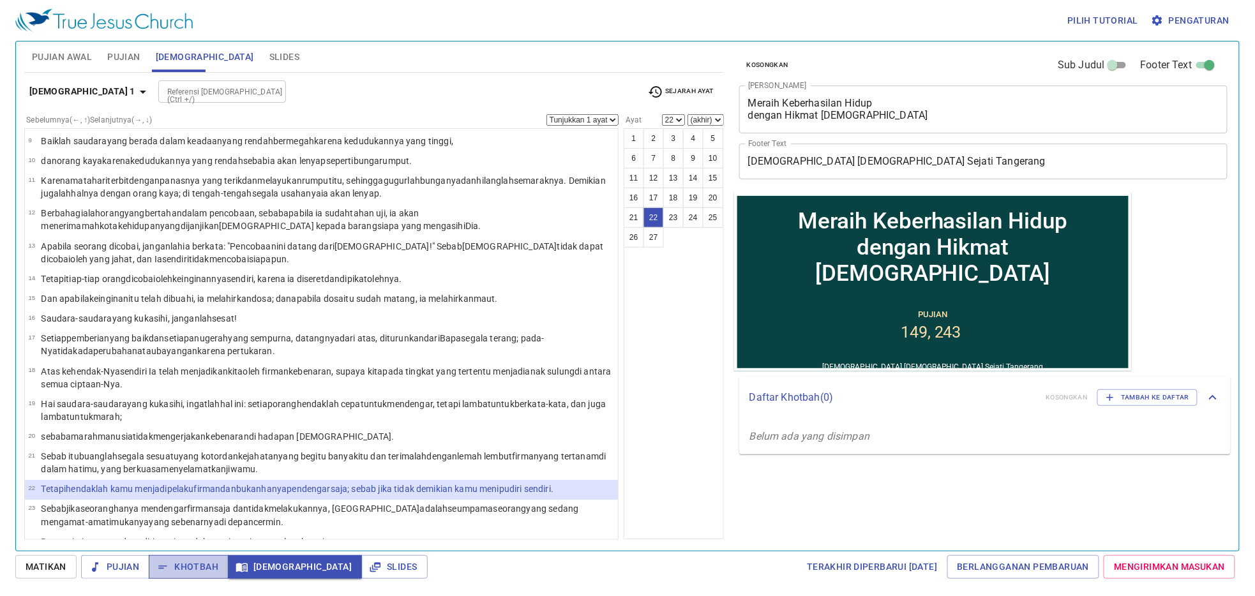
click at [0, 0] on span "Khotbah" at bounding box center [0, 0] width 0 height 0
click at [703, 340] on div "1 2 3 4 5 6 7 8 9 10 11 12 13 14 15 16 17 18 19 20 21 22 23 24 25 26 27" at bounding box center [674, 333] width 100 height 411
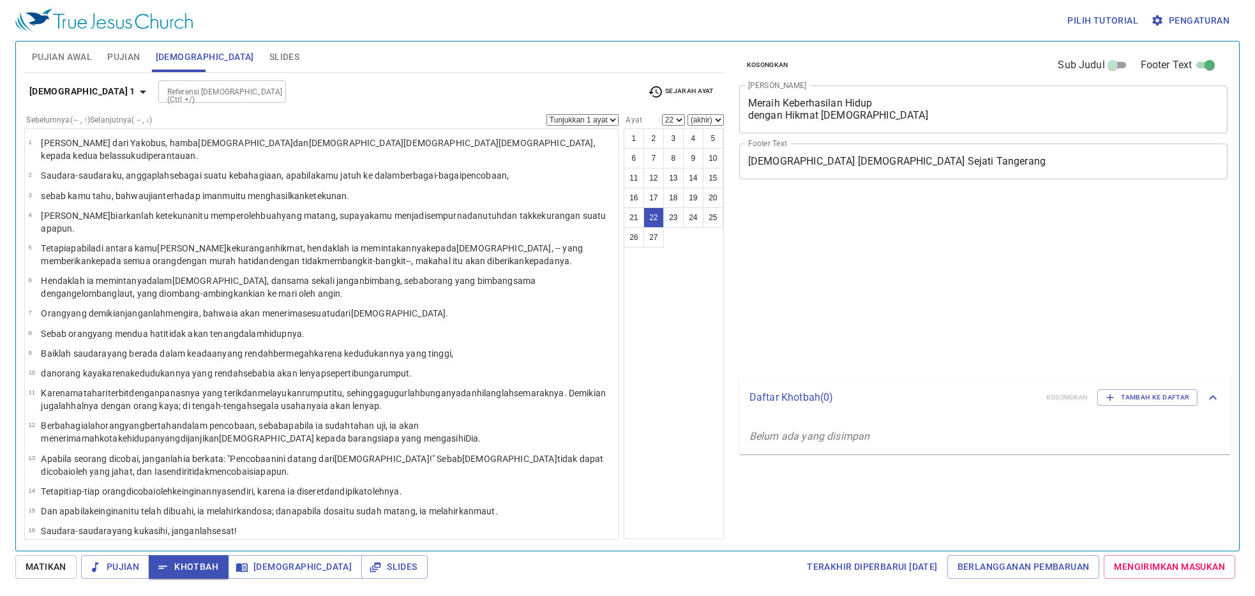
select select "22"
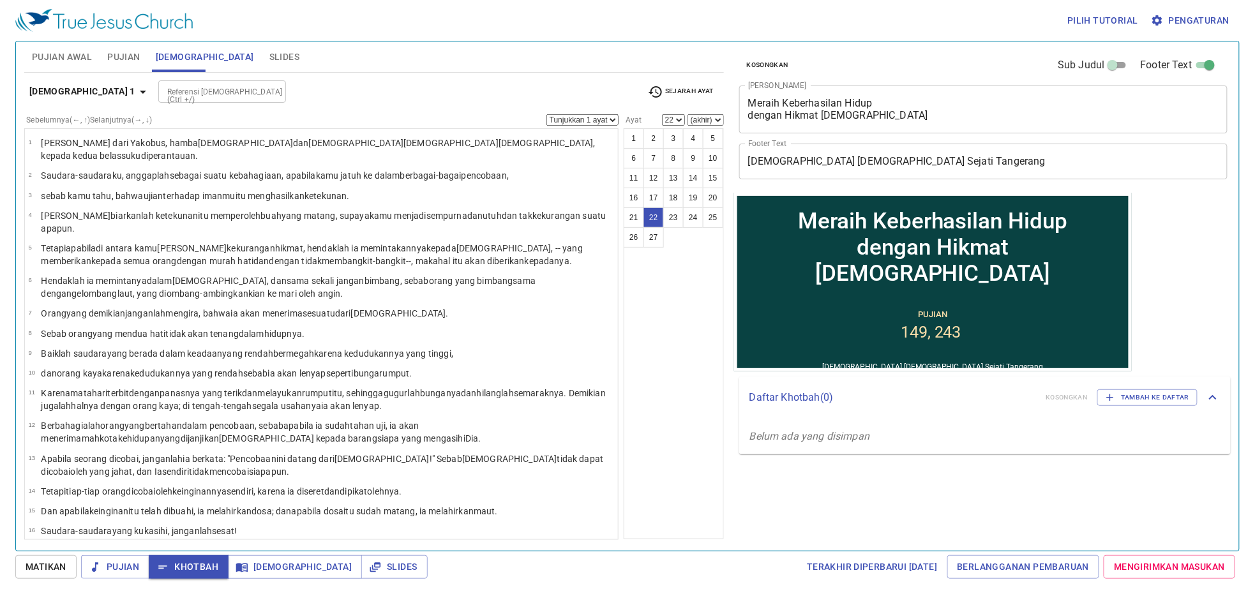
scroll to position [213, 0]
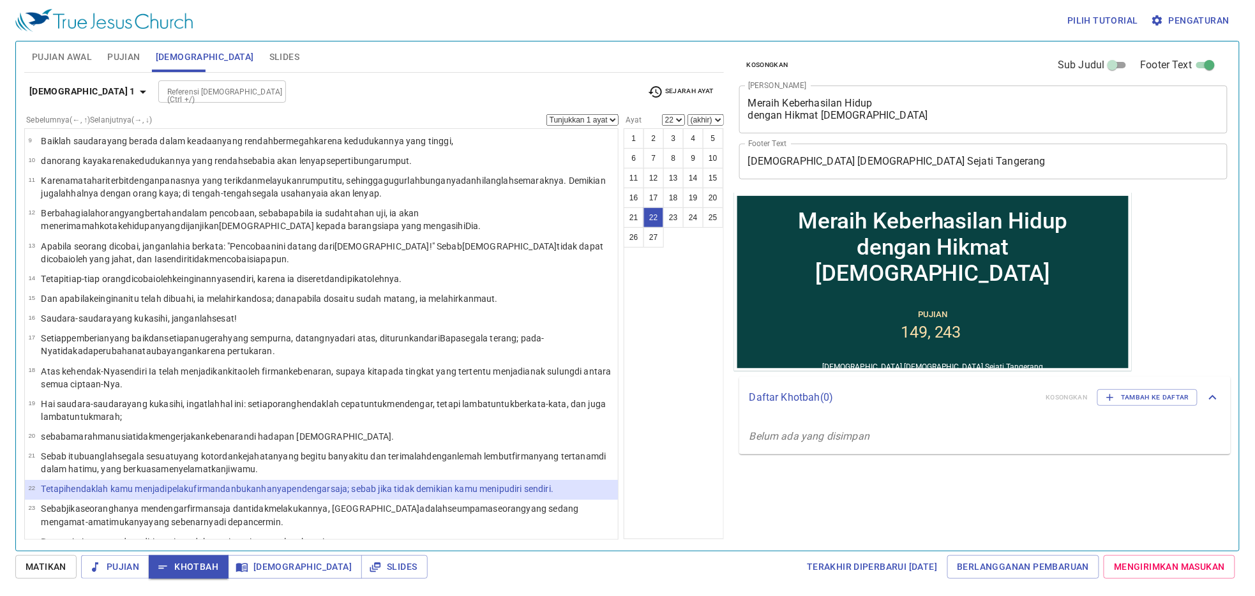
click at [133, 50] on span "Pujian" at bounding box center [123, 57] width 33 height 16
